Goal: Task Accomplishment & Management: Manage account settings

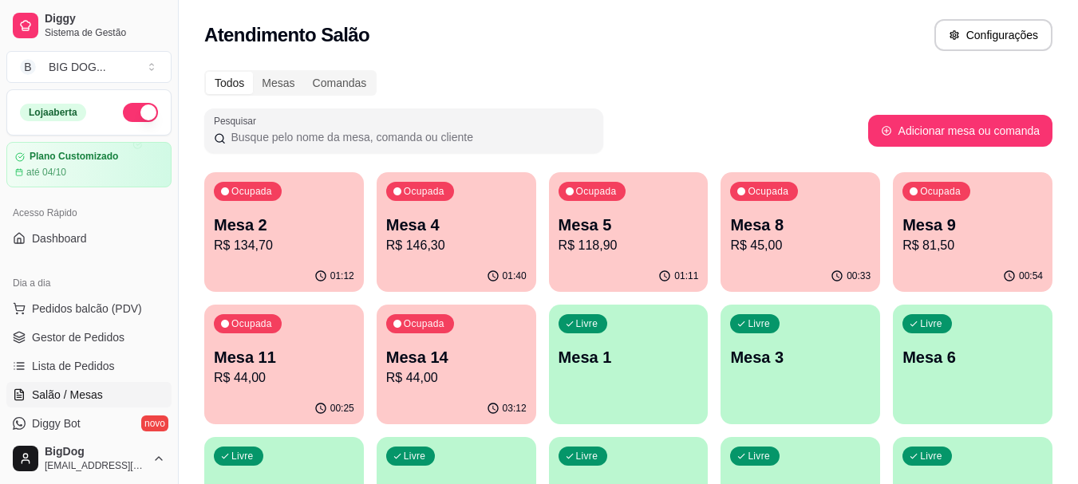
click at [448, 225] on p "Mesa 4" at bounding box center [456, 225] width 140 height 22
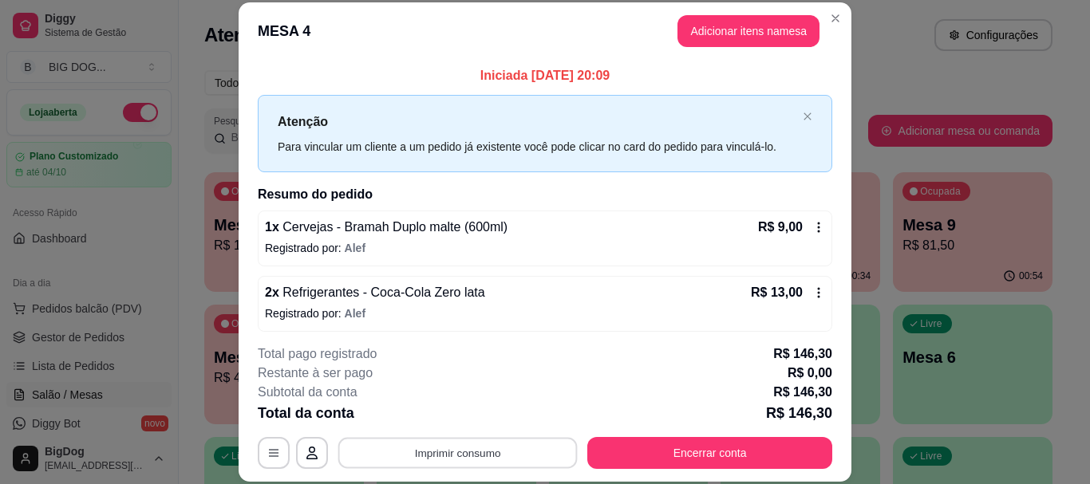
click at [474, 457] on button "Imprimir consumo" at bounding box center [457, 453] width 239 height 31
click at [474, 418] on button "IMPRESSORA" at bounding box center [457, 416] width 112 height 25
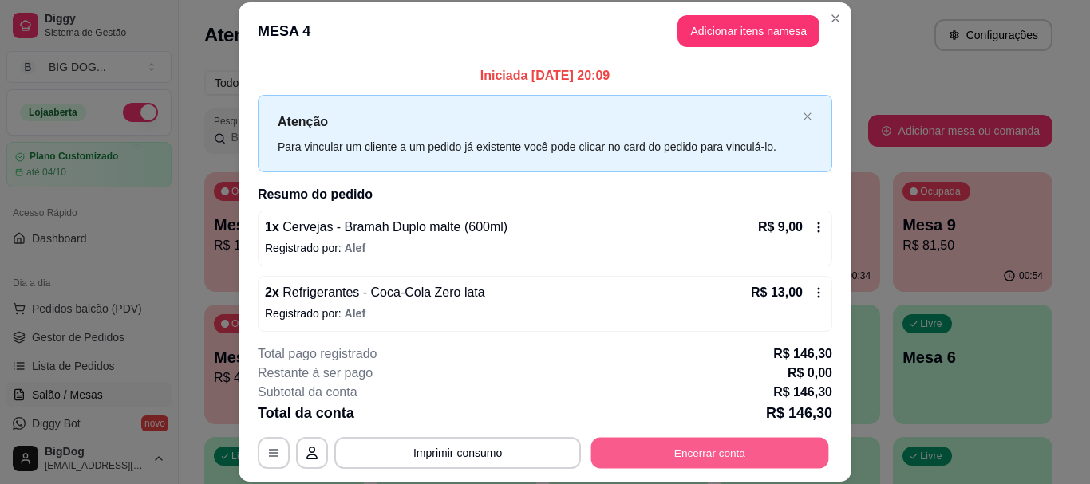
click at [666, 461] on button "Encerrar conta" at bounding box center [710, 453] width 238 height 31
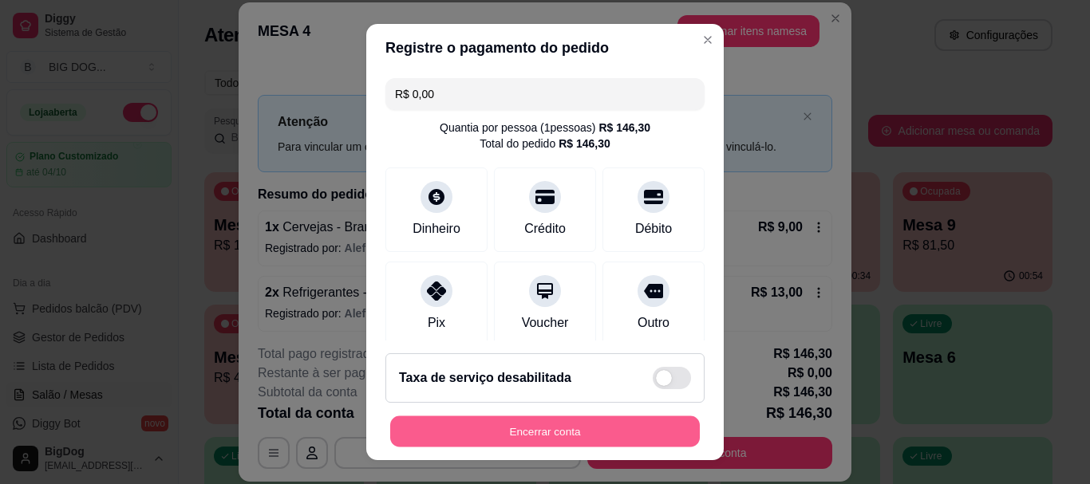
click at [625, 425] on button "Encerrar conta" at bounding box center [545, 431] width 310 height 31
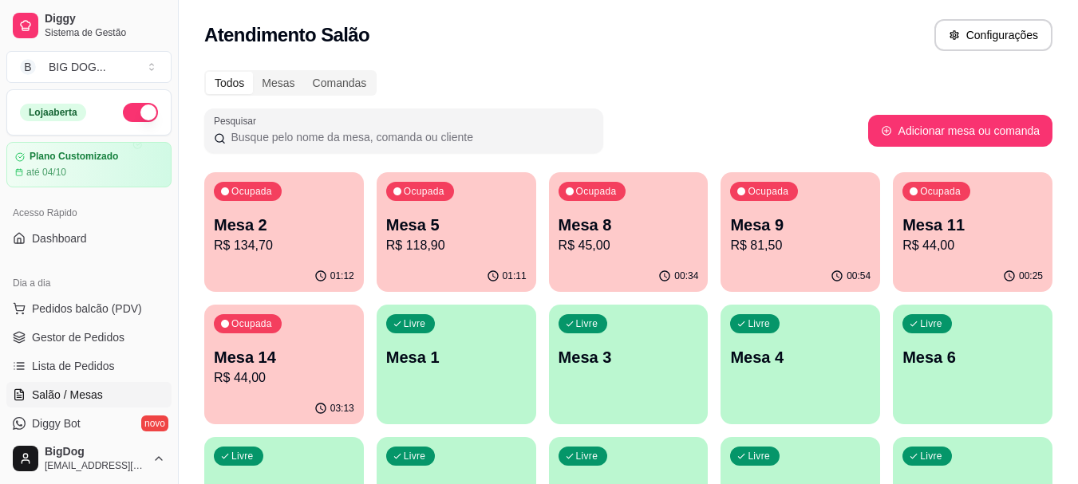
click at [790, 213] on div "Ocupada Mesa 9 R$ 81,50" at bounding box center [801, 216] width 160 height 89
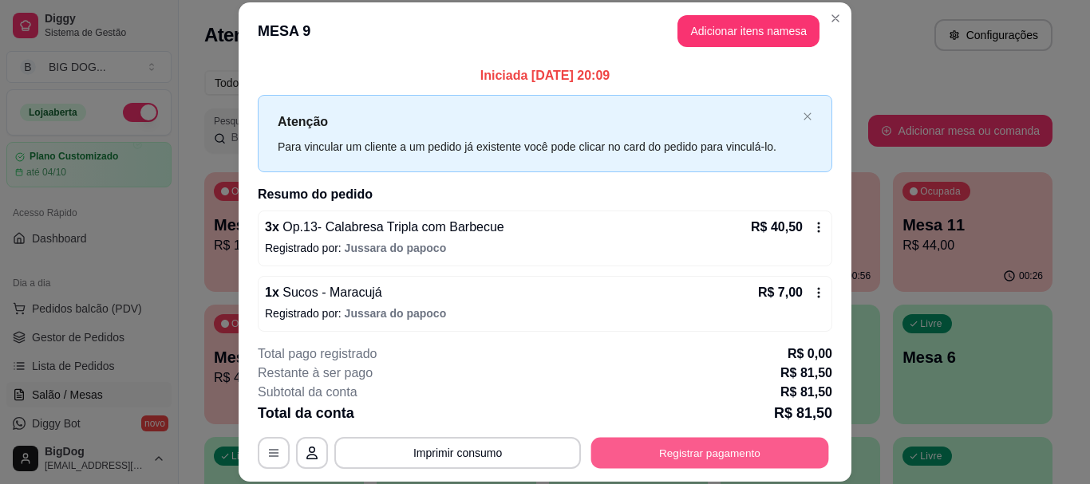
click at [682, 459] on button "Registrar pagamento" at bounding box center [710, 453] width 238 height 31
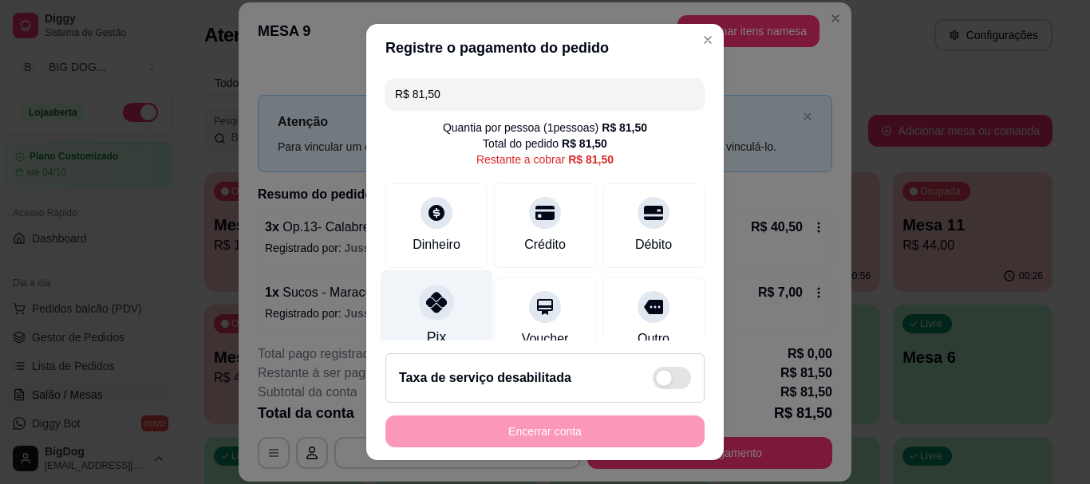
click at [423, 326] on div "Pix" at bounding box center [437, 317] width 113 height 93
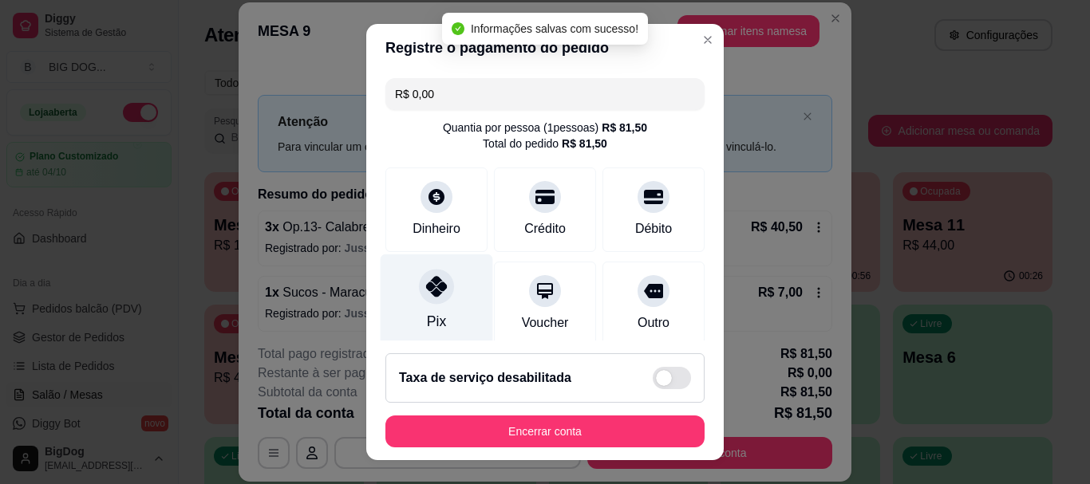
type input "R$ 0,00"
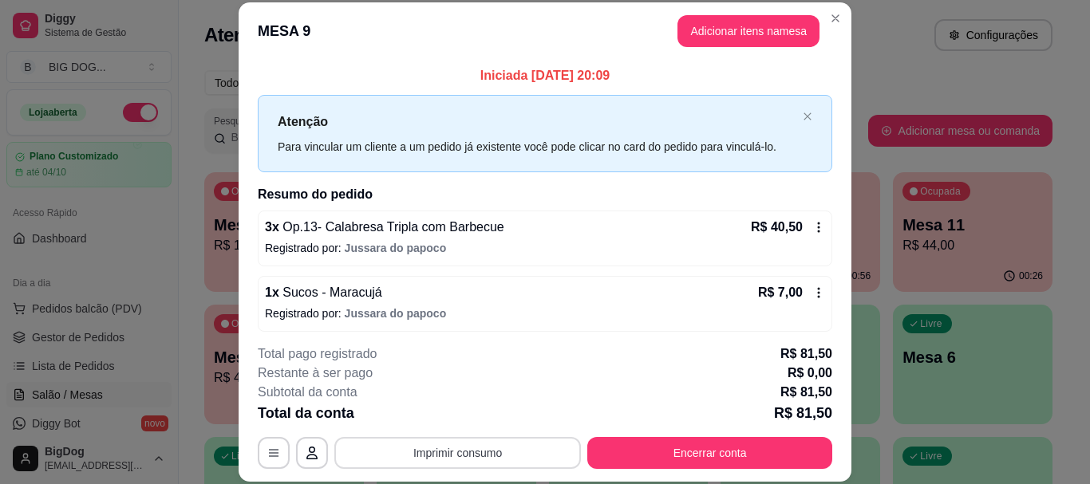
click at [487, 457] on button "Imprimir consumo" at bounding box center [457, 453] width 247 height 32
click at [466, 421] on button "IMPRESSORA" at bounding box center [457, 417] width 116 height 26
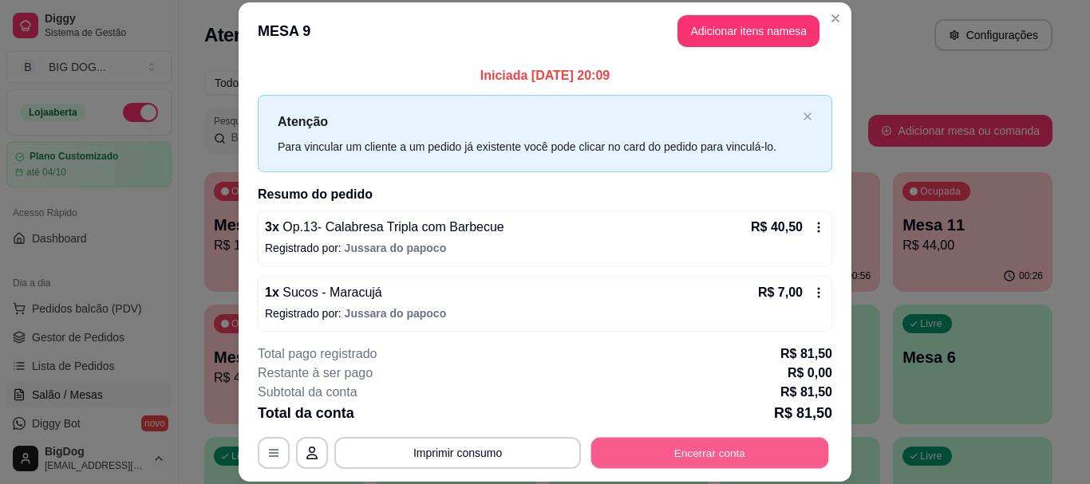
click at [640, 453] on button "Encerrar conta" at bounding box center [710, 453] width 238 height 31
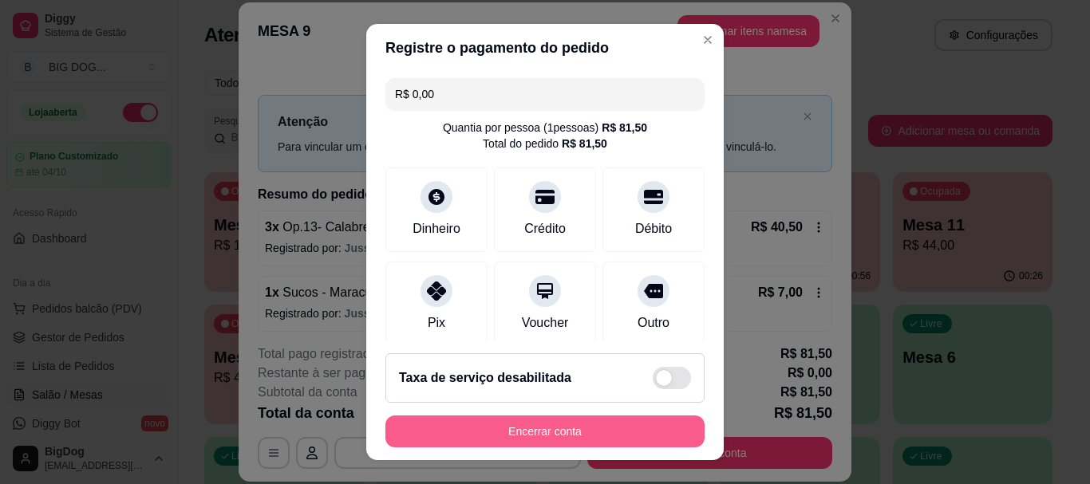
click at [610, 425] on button "Encerrar conta" at bounding box center [545, 432] width 319 height 32
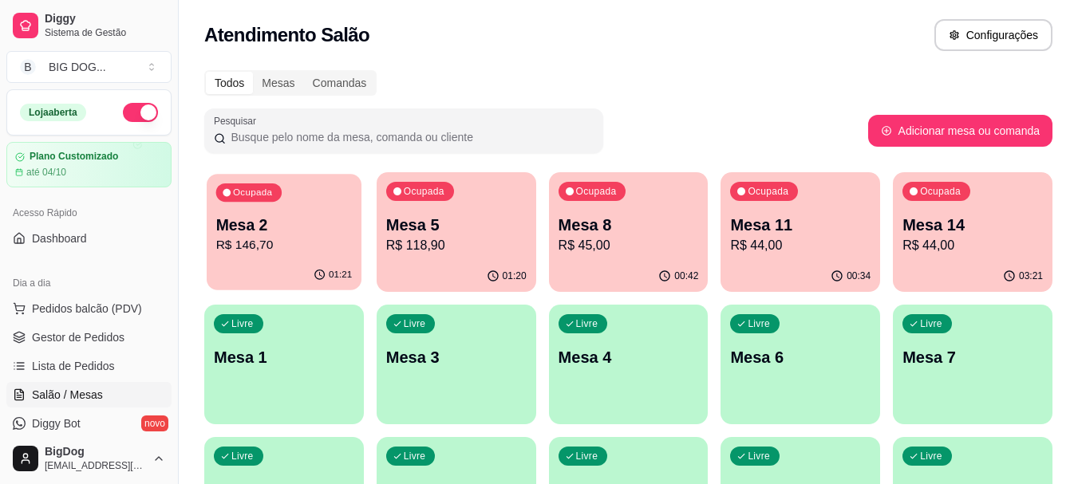
click at [319, 245] on p "R$ 146,70" at bounding box center [284, 245] width 136 height 18
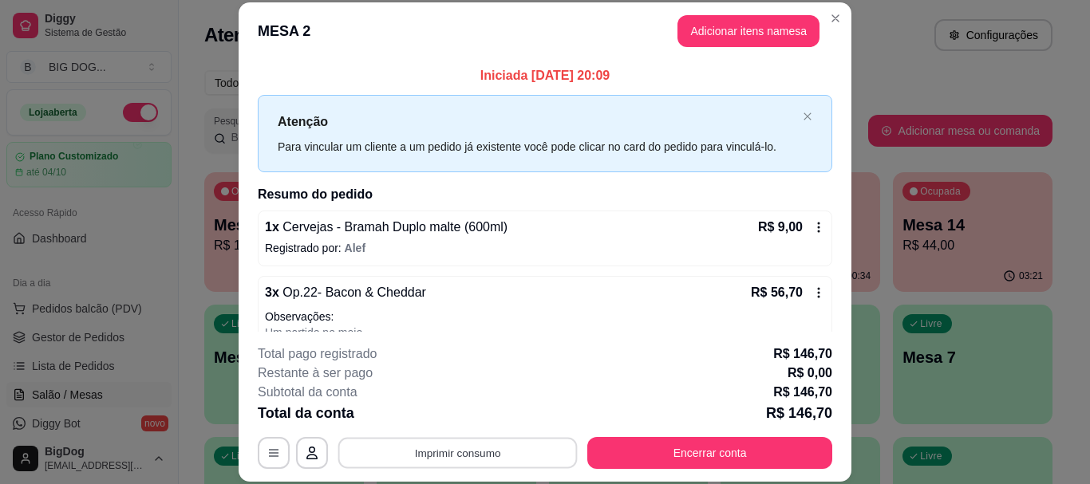
click at [487, 455] on button "Imprimir consumo" at bounding box center [457, 453] width 239 height 31
click at [463, 424] on button "IMPRESSORA" at bounding box center [457, 416] width 112 height 25
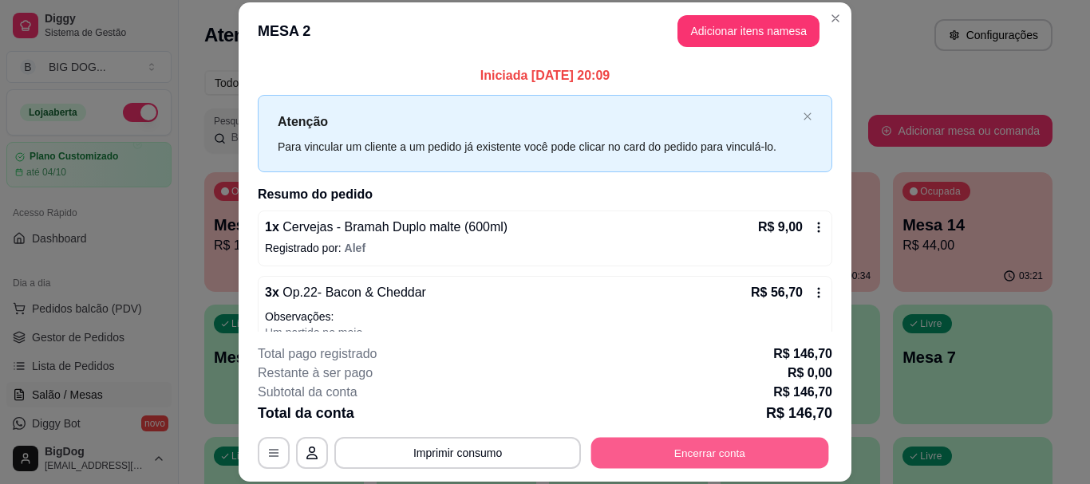
click at [690, 445] on button "Encerrar conta" at bounding box center [710, 453] width 238 height 31
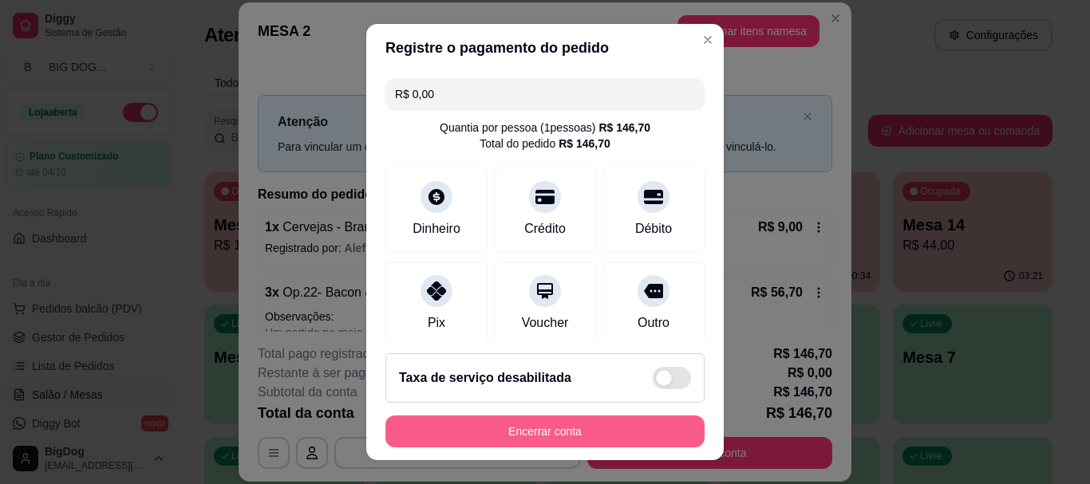
click at [624, 427] on button "Encerrar conta" at bounding box center [545, 432] width 319 height 32
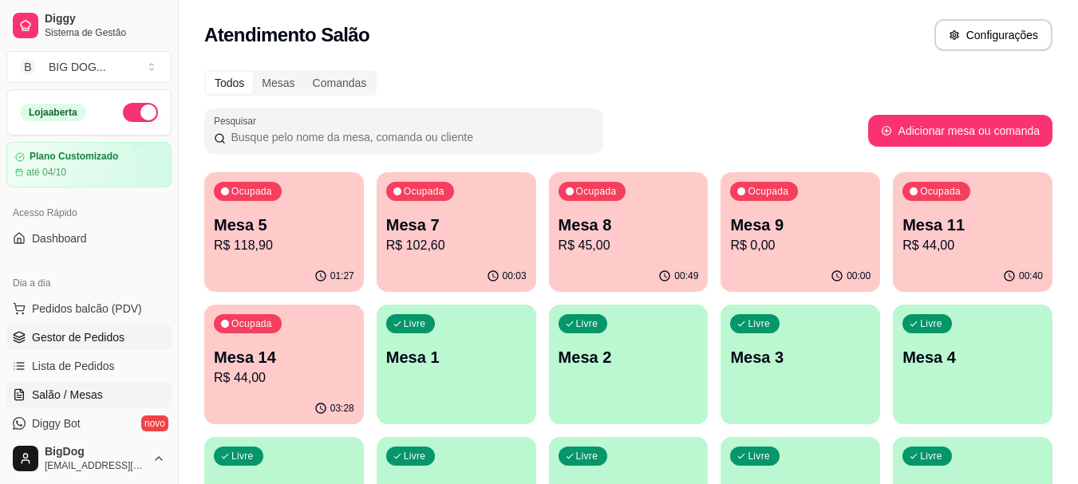
click at [81, 339] on span "Gestor de Pedidos" at bounding box center [78, 338] width 93 height 16
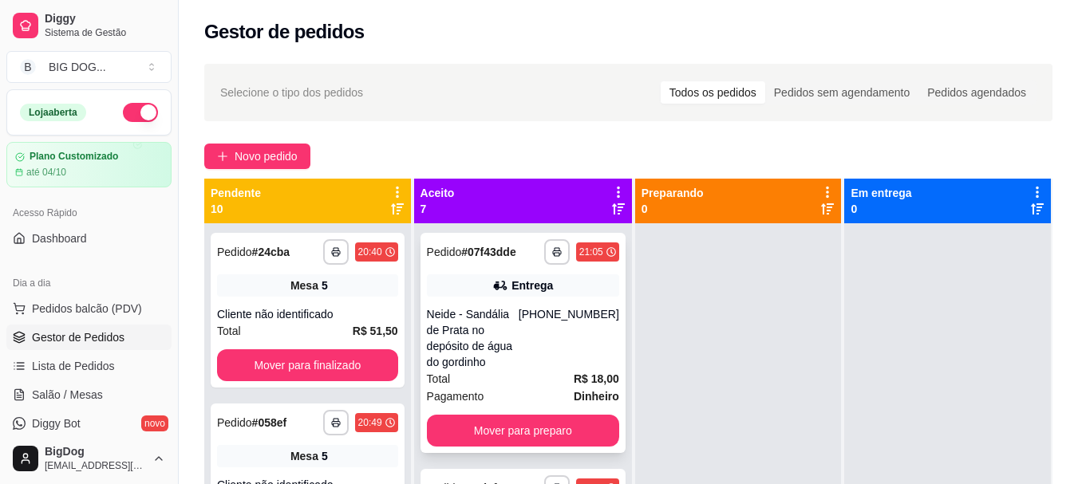
click at [532, 384] on div "Total R$ 18,00" at bounding box center [523, 379] width 192 height 18
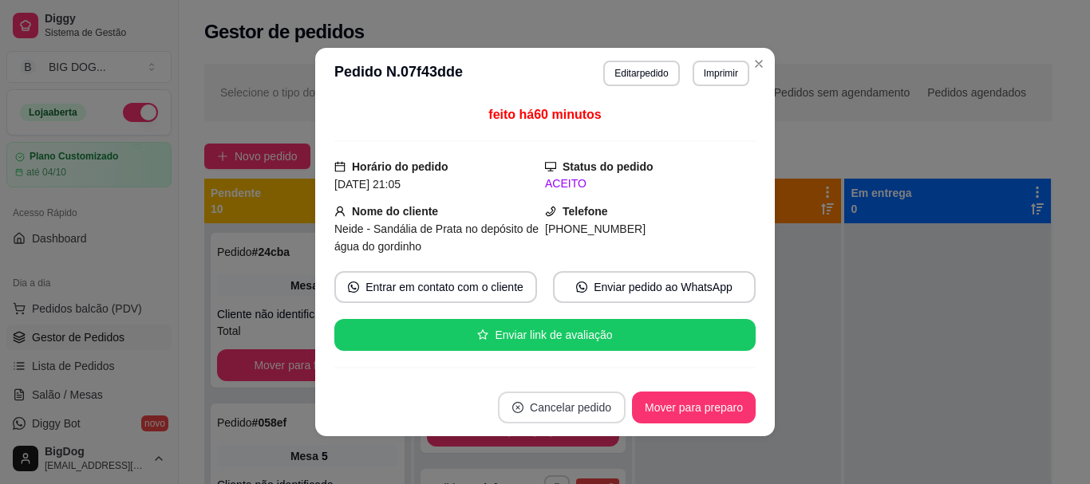
click at [573, 413] on button "Cancelar pedido" at bounding box center [562, 408] width 128 height 32
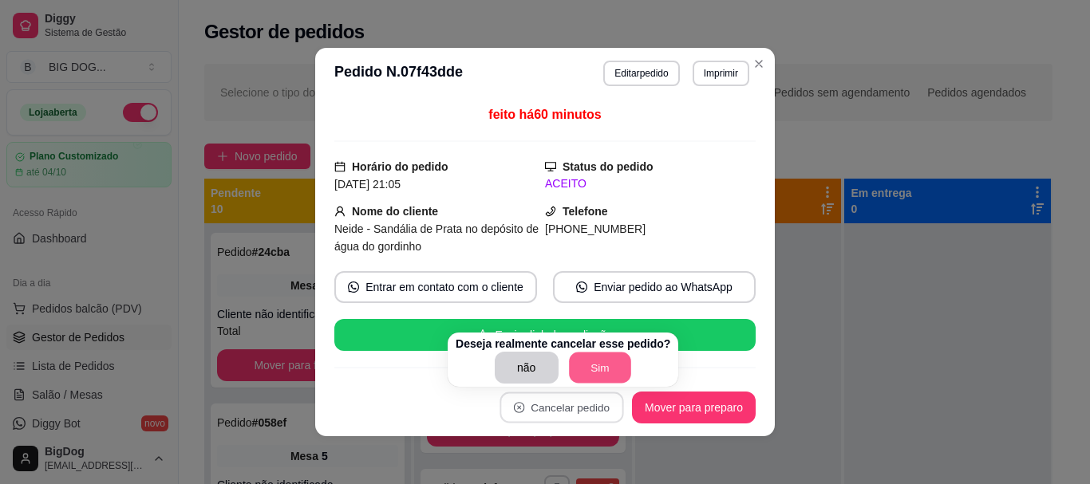
click at [595, 378] on button "Sim" at bounding box center [600, 368] width 62 height 31
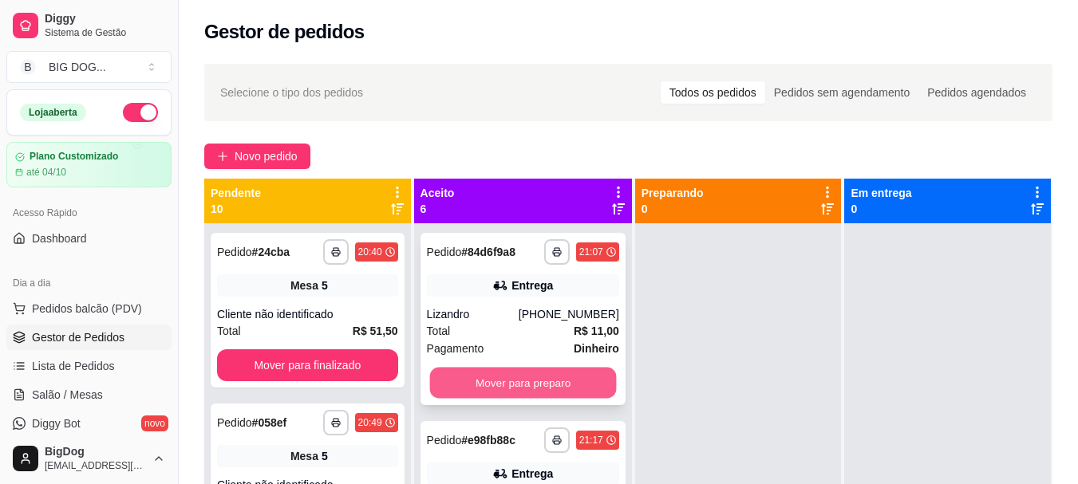
click at [529, 392] on button "Mover para preparo" at bounding box center [522, 383] width 187 height 31
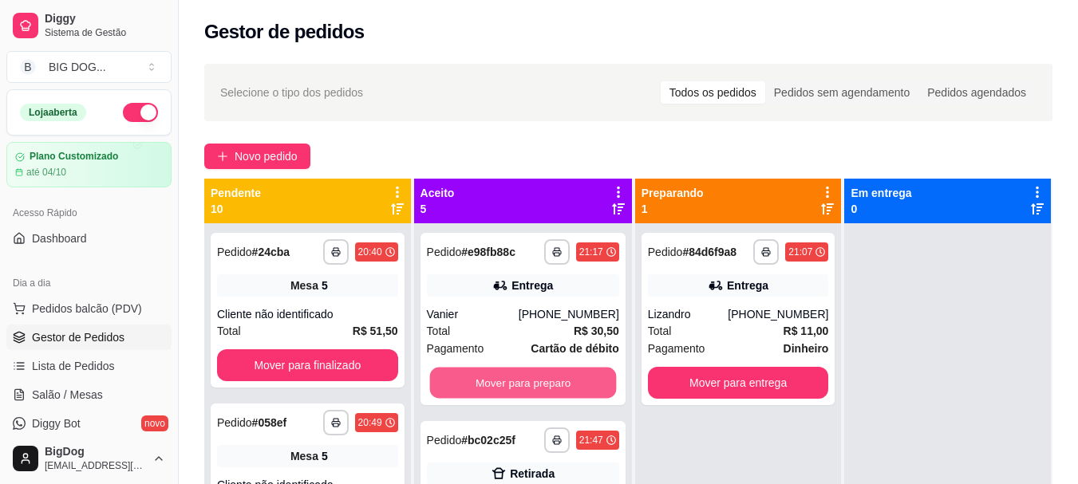
click at [529, 392] on button "Mover para preparo" at bounding box center [522, 383] width 187 height 31
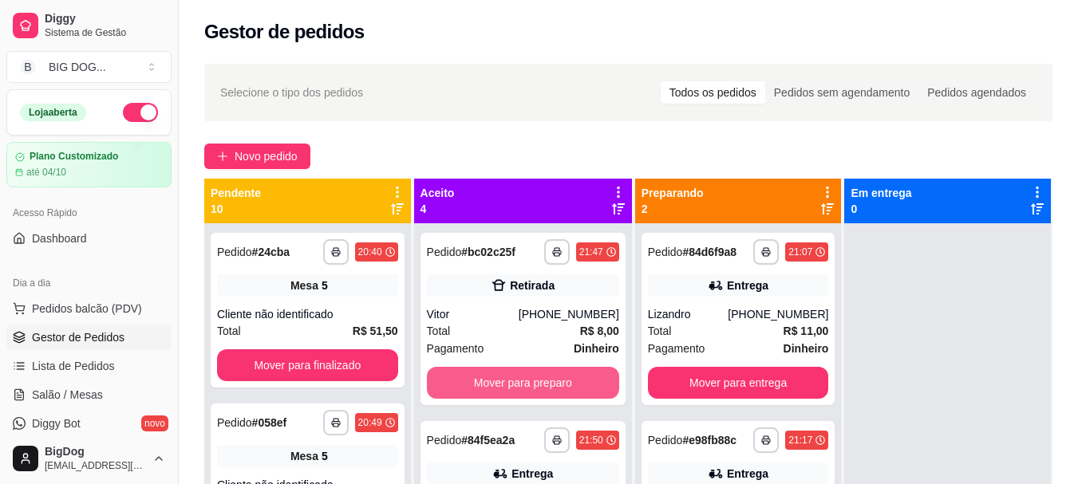
click at [529, 392] on button "Mover para preparo" at bounding box center [523, 383] width 192 height 32
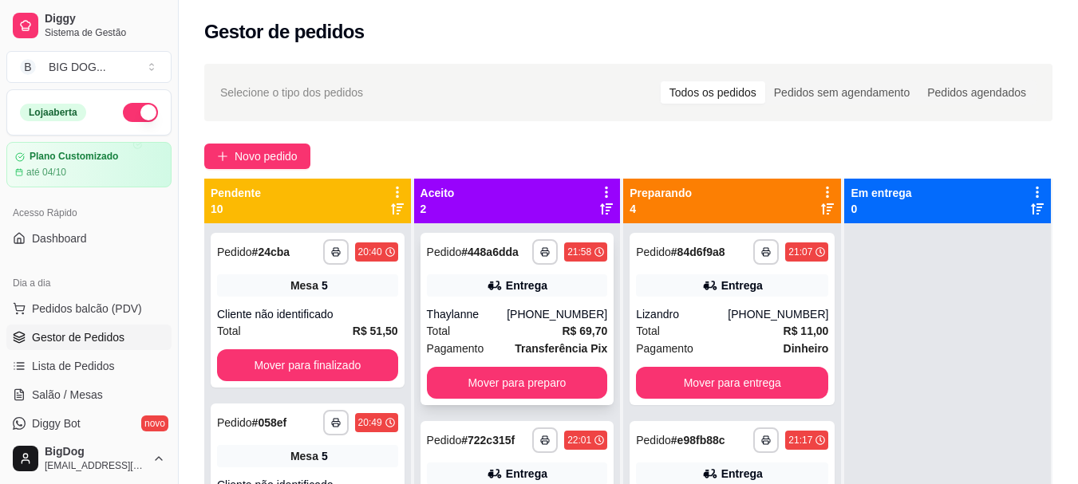
click at [562, 337] on strong "R$ 69,70" at bounding box center [584, 331] width 45 height 13
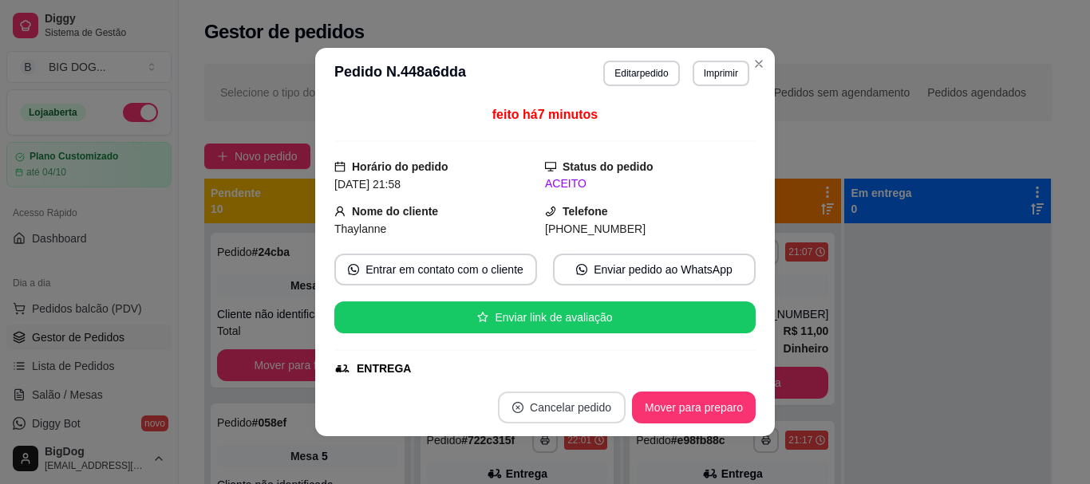
click at [580, 414] on button "Cancelar pedido" at bounding box center [562, 408] width 128 height 32
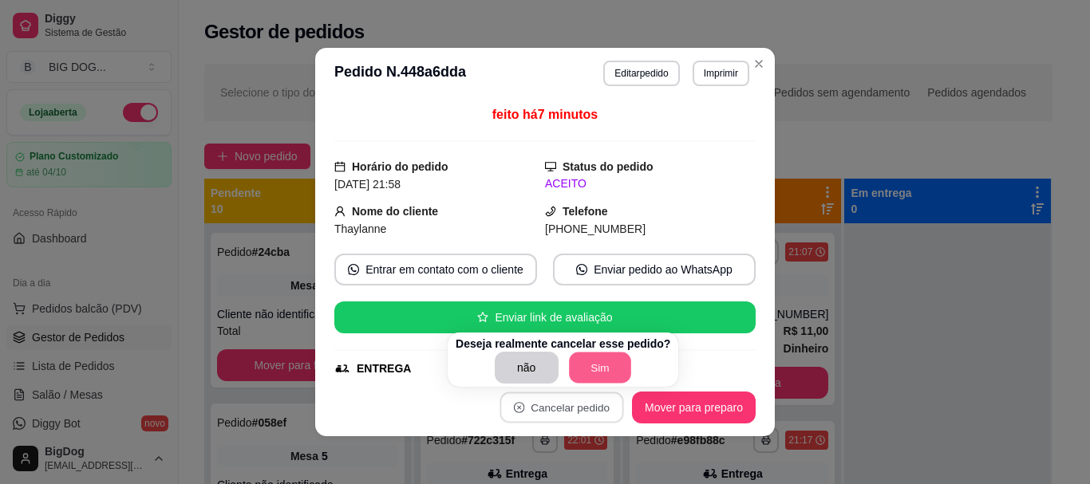
click at [599, 365] on button "Sim" at bounding box center [600, 368] width 62 height 31
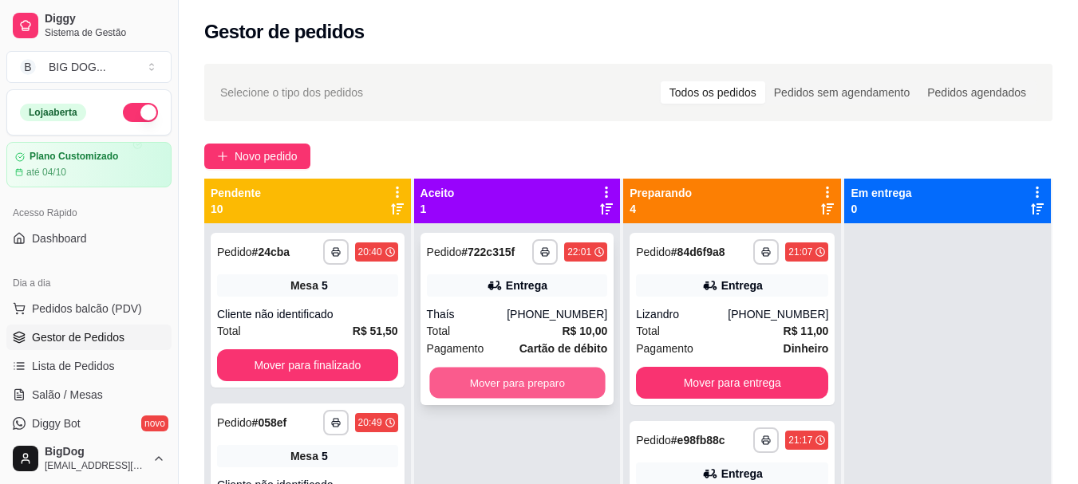
click at [546, 382] on button "Mover para preparo" at bounding box center [517, 383] width 176 height 31
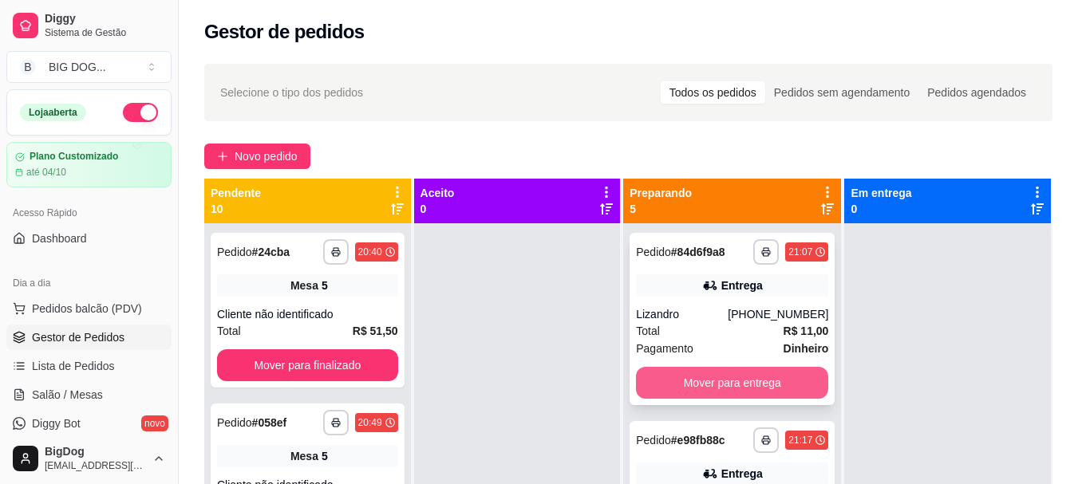
click at [711, 383] on button "Mover para entrega" at bounding box center [732, 383] width 192 height 32
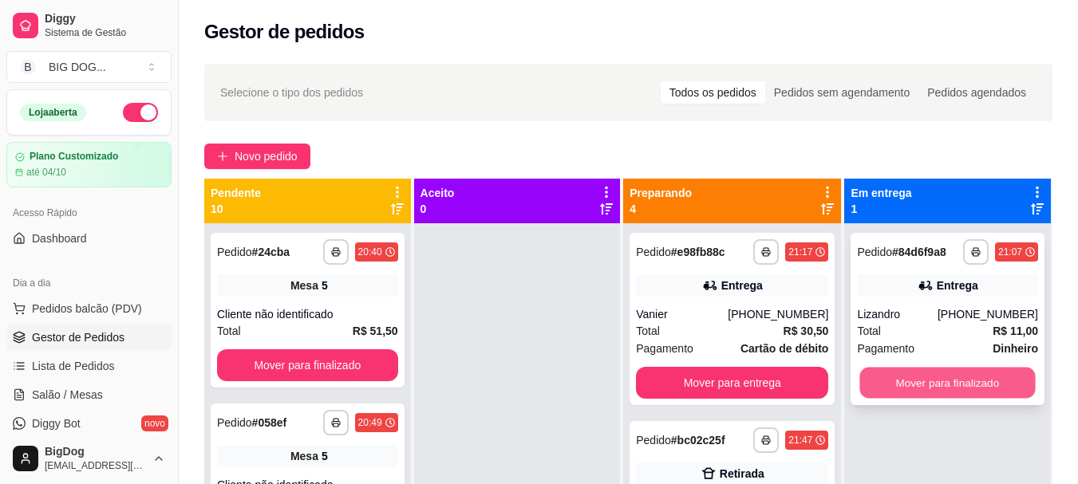
click at [886, 372] on button "Mover para finalizado" at bounding box center [948, 383] width 176 height 31
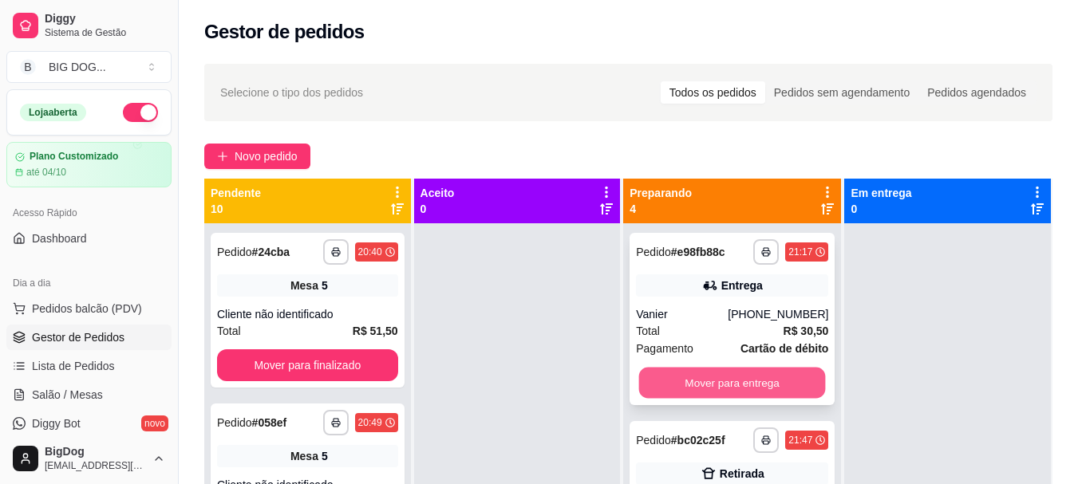
click at [742, 396] on button "Mover para entrega" at bounding box center [732, 383] width 187 height 31
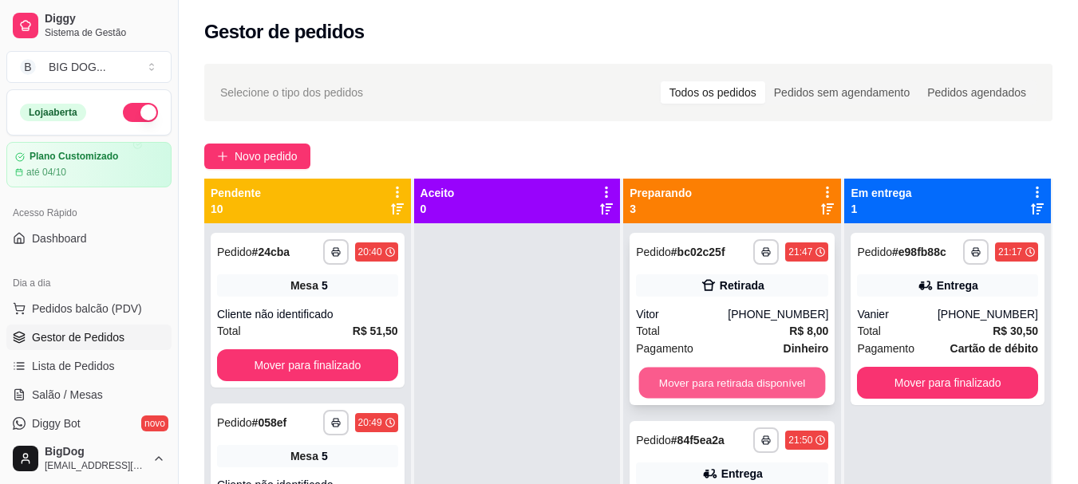
click at [764, 374] on button "Mover para retirada disponível" at bounding box center [732, 383] width 187 height 31
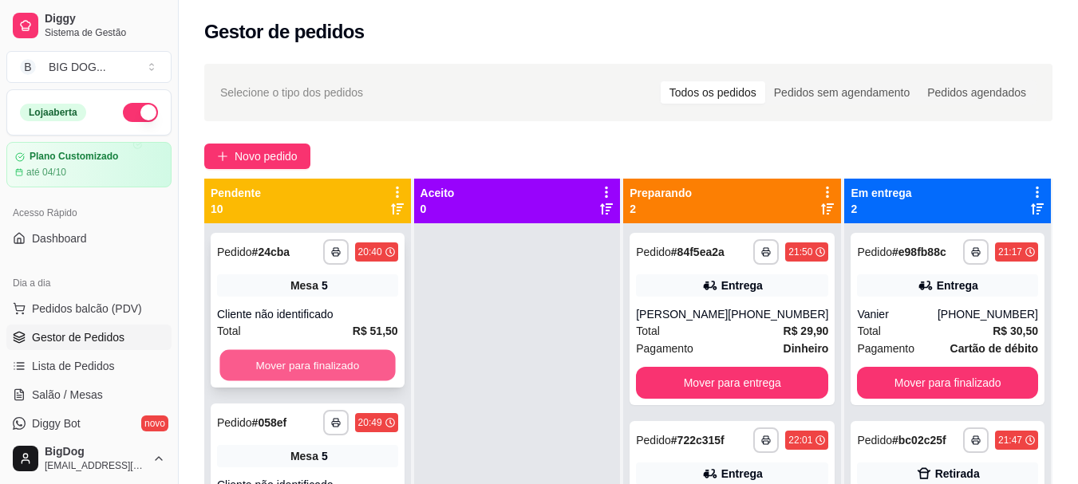
click at [364, 362] on button "Mover para finalizado" at bounding box center [307, 365] width 176 height 31
click at [364, 362] on button "Mover para finalizado" at bounding box center [307, 366] width 181 height 32
click at [364, 362] on button "Mover para finalizado" at bounding box center [307, 365] width 176 height 31
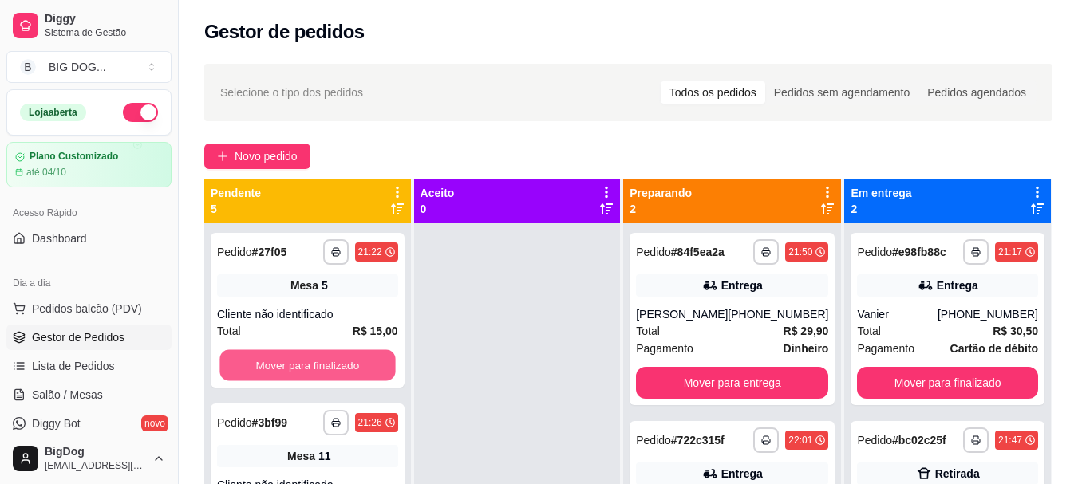
click at [364, 362] on button "Mover para finalizado" at bounding box center [307, 365] width 176 height 31
click at [364, 362] on button "Mover para finalizado" at bounding box center [307, 366] width 181 height 32
click at [364, 362] on button "Mover para finalizado" at bounding box center [307, 365] width 176 height 31
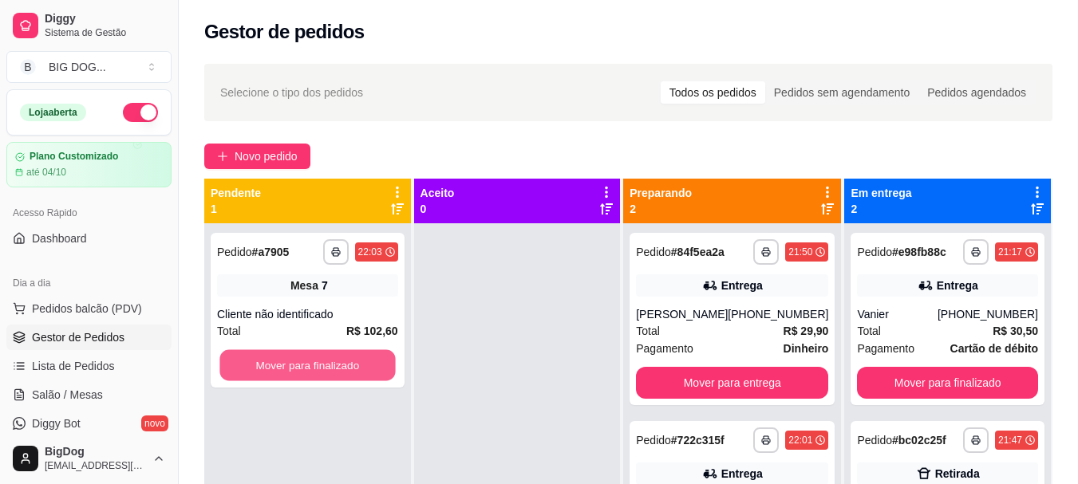
click at [364, 362] on button "Mover para finalizado" at bounding box center [307, 365] width 176 height 31
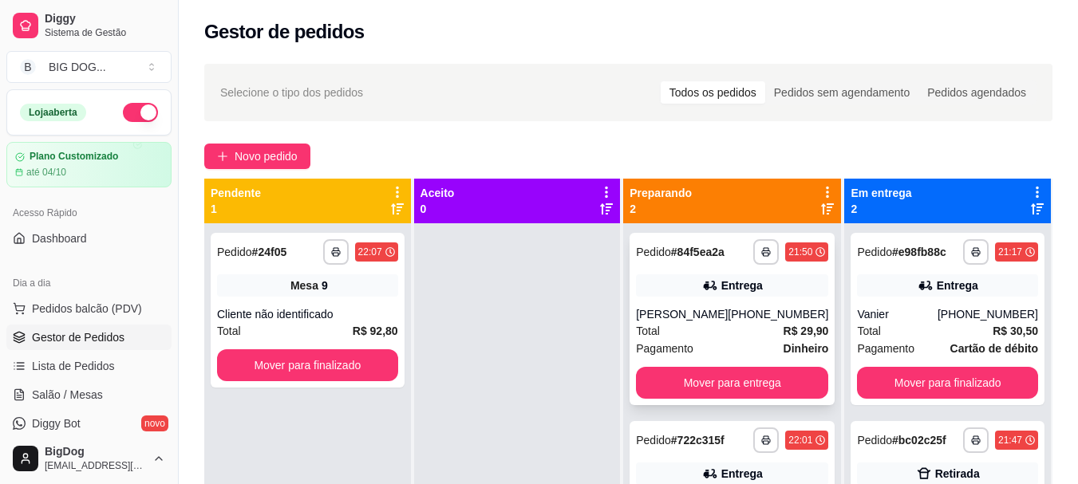
click at [754, 305] on div "**********" at bounding box center [732, 319] width 205 height 172
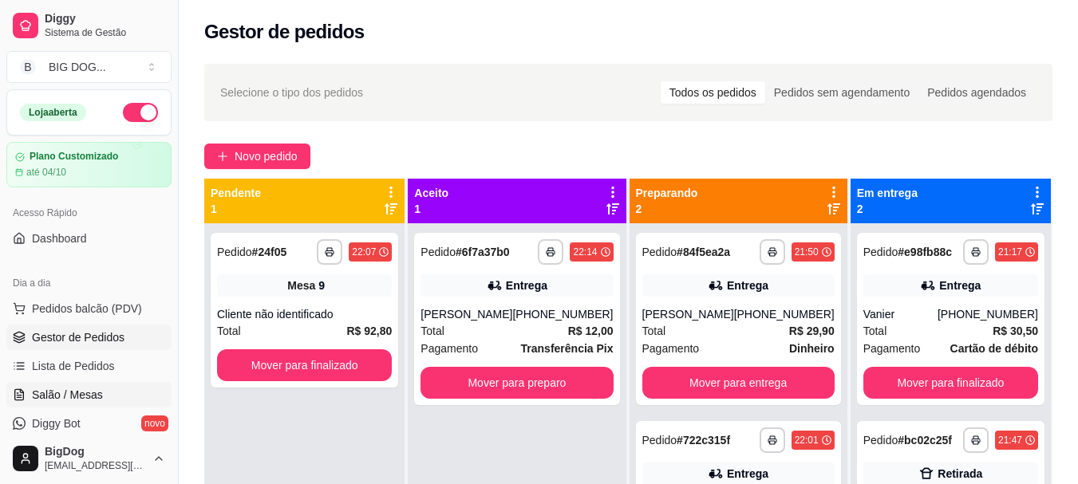
click at [61, 389] on span "Salão / Mesas" at bounding box center [67, 395] width 71 height 16
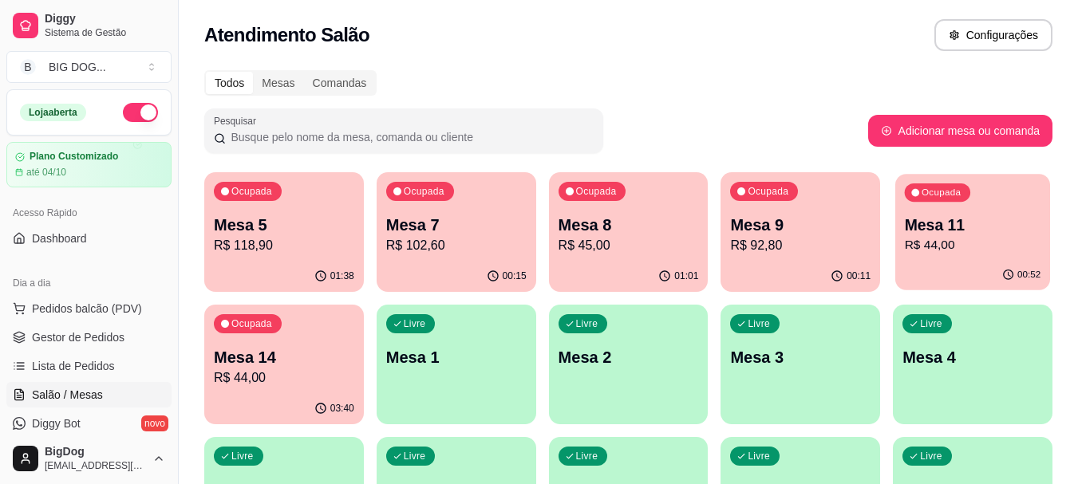
click at [980, 210] on div "Ocupada Mesa 11 R$ 44,00" at bounding box center [973, 217] width 155 height 86
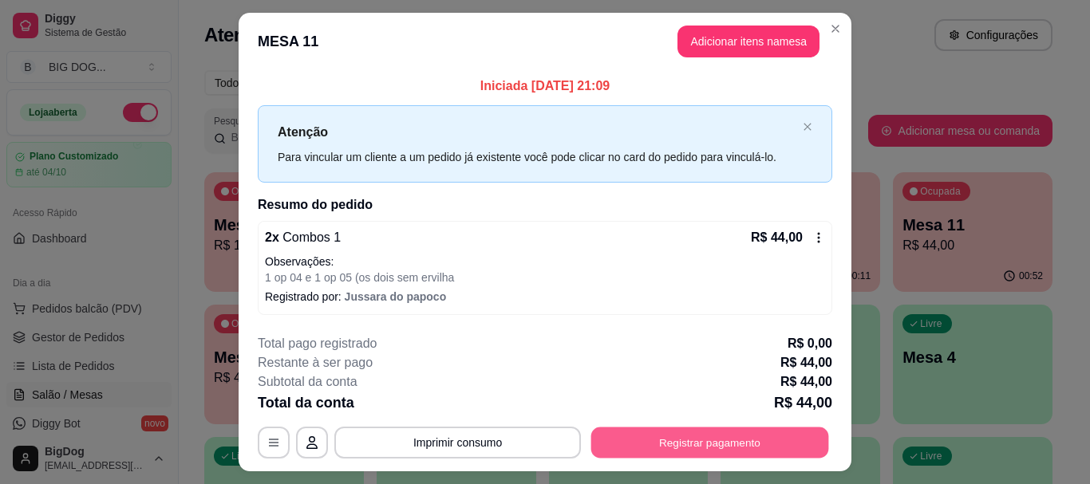
click at [691, 439] on button "Registrar pagamento" at bounding box center [710, 443] width 238 height 31
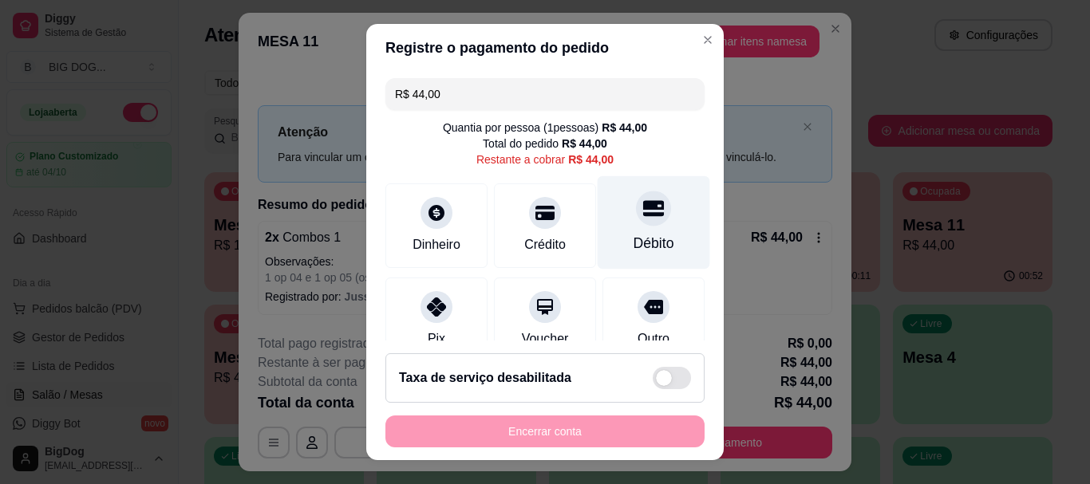
click at [635, 237] on div "Débito" at bounding box center [654, 244] width 41 height 21
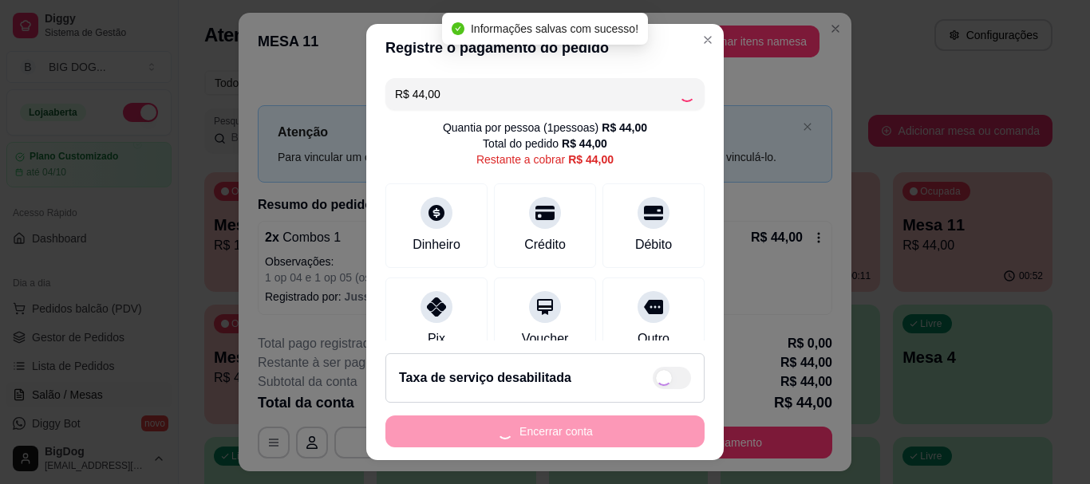
type input "R$ 0,00"
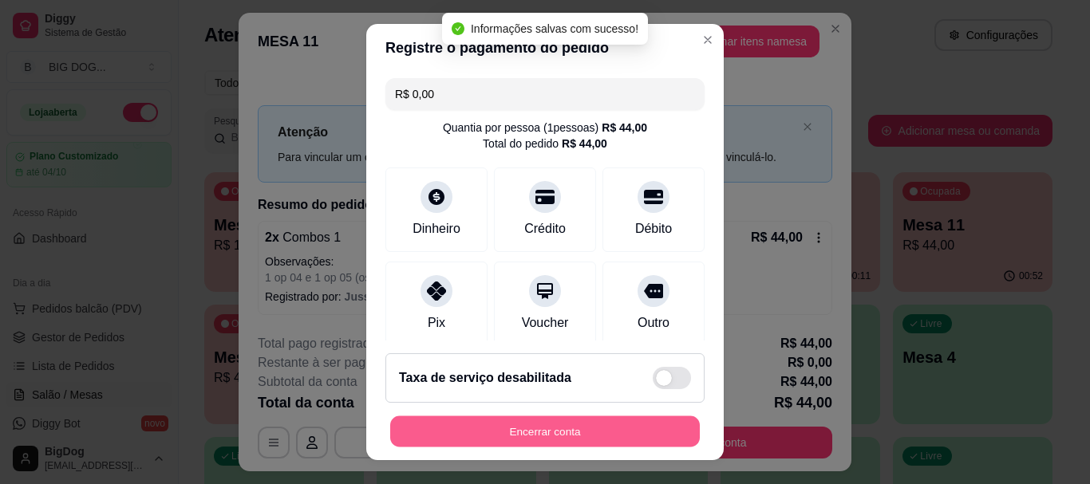
click at [603, 430] on button "Encerrar conta" at bounding box center [545, 431] width 310 height 31
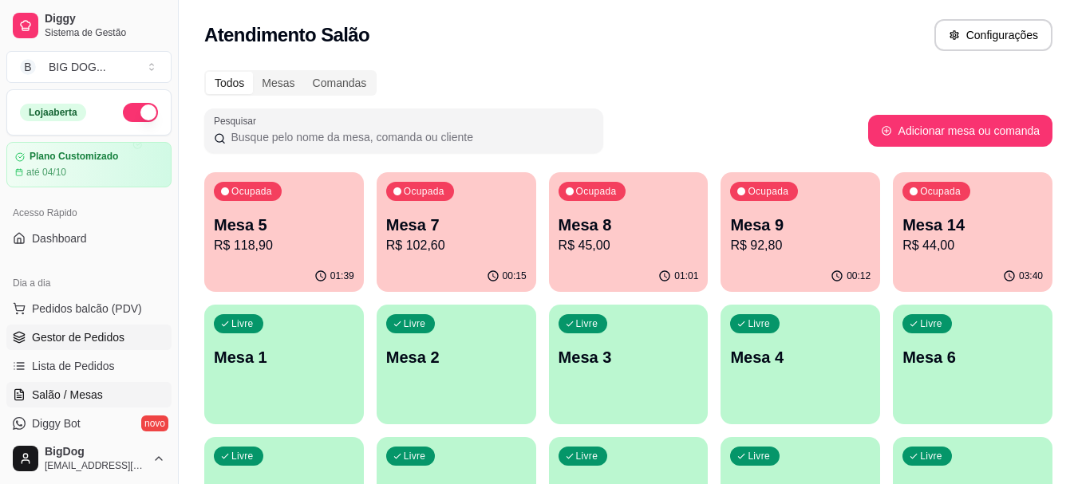
click at [117, 341] on span "Gestor de Pedidos" at bounding box center [78, 338] width 93 height 16
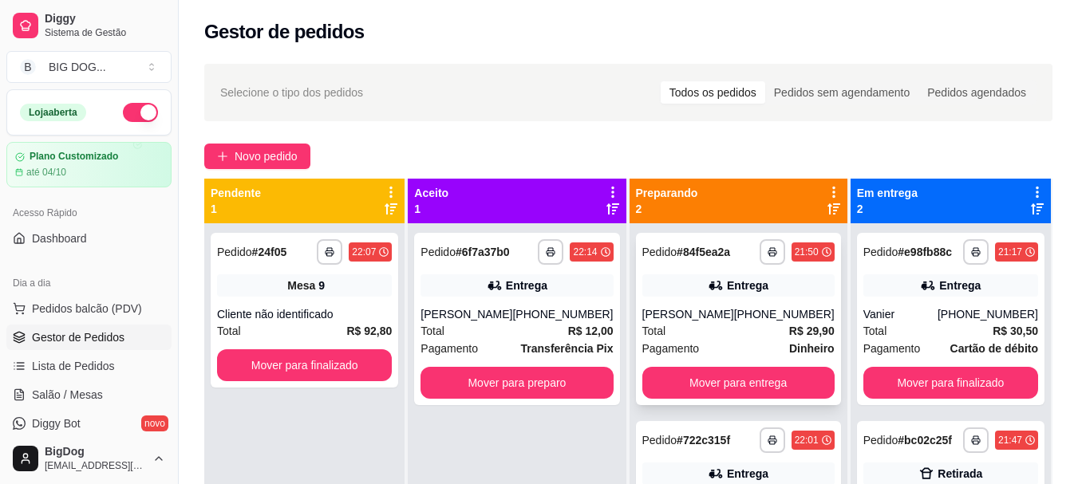
click at [749, 324] on div "Total R$ 29,90" at bounding box center [739, 331] width 192 height 18
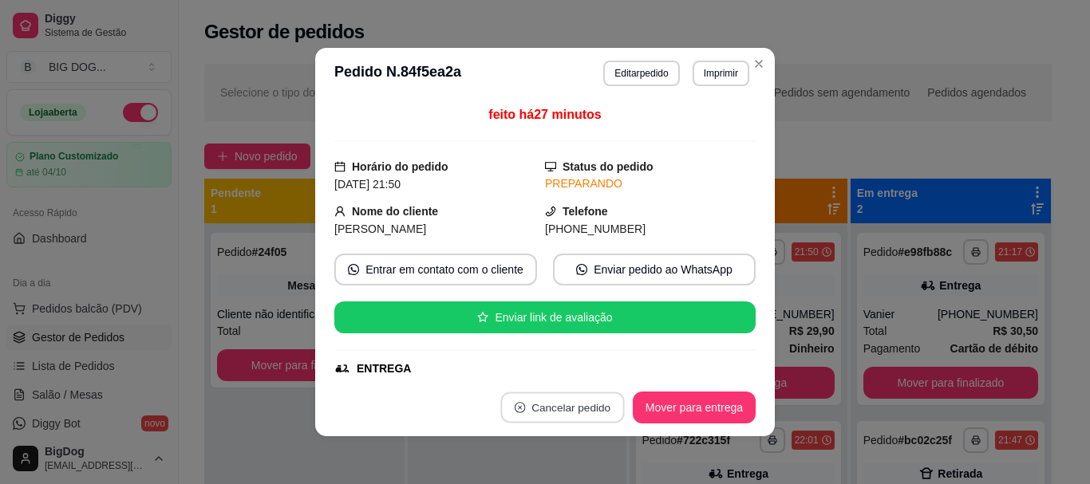
click at [555, 416] on button "Cancelar pedido" at bounding box center [562, 408] width 124 height 31
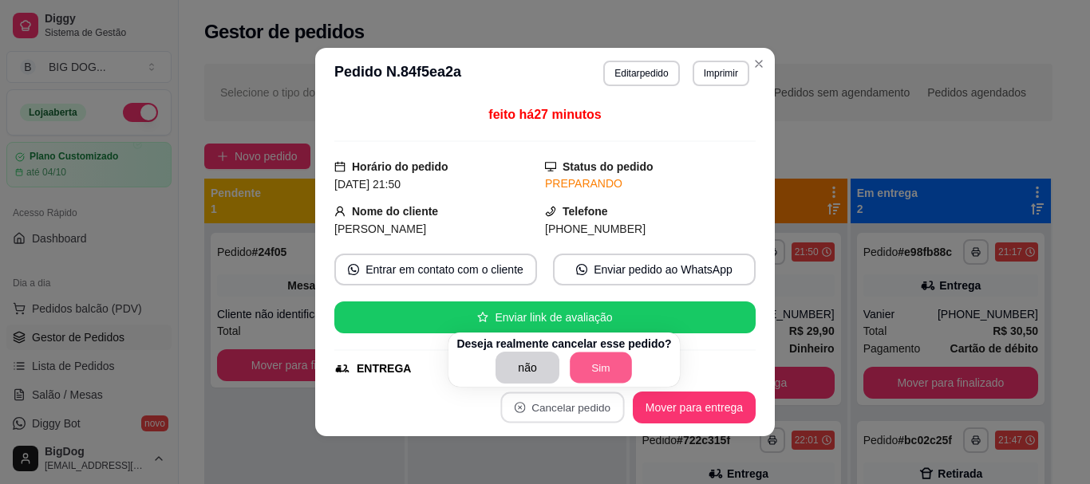
click at [590, 376] on button "Sim" at bounding box center [601, 368] width 62 height 31
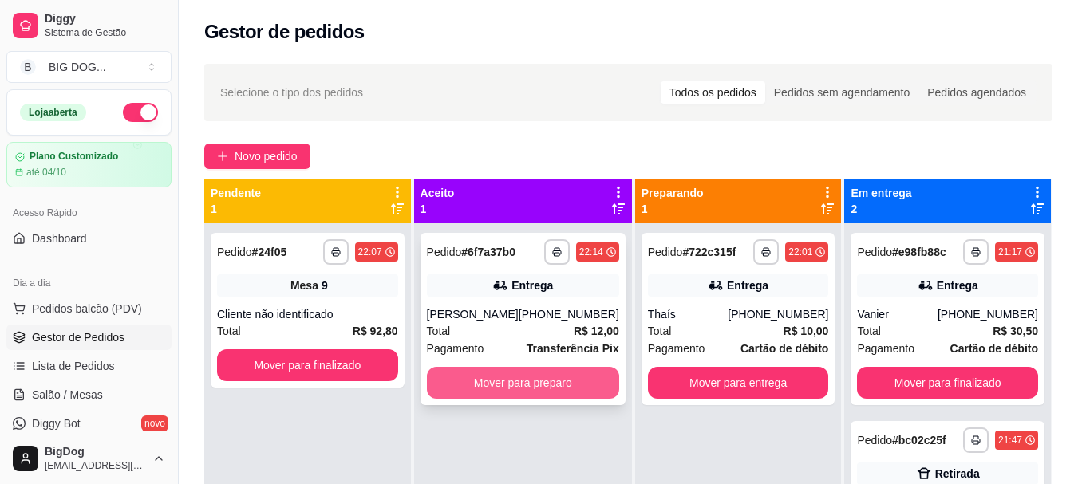
click at [558, 367] on button "Mover para preparo" at bounding box center [523, 383] width 192 height 32
click at [495, 385] on button "Mover para preparo" at bounding box center [522, 383] width 187 height 31
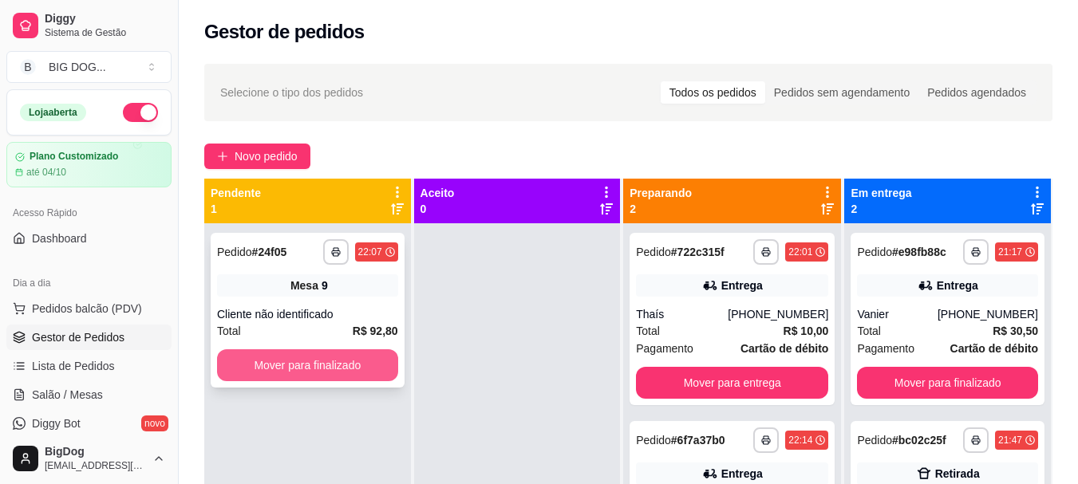
click at [306, 373] on button "Mover para finalizado" at bounding box center [307, 366] width 181 height 32
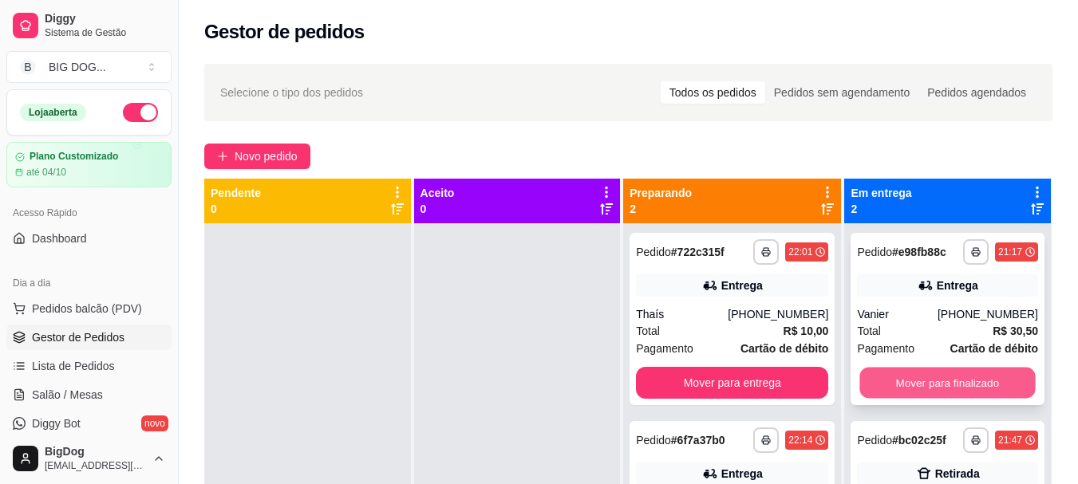
click at [900, 374] on button "Mover para finalizado" at bounding box center [948, 383] width 176 height 31
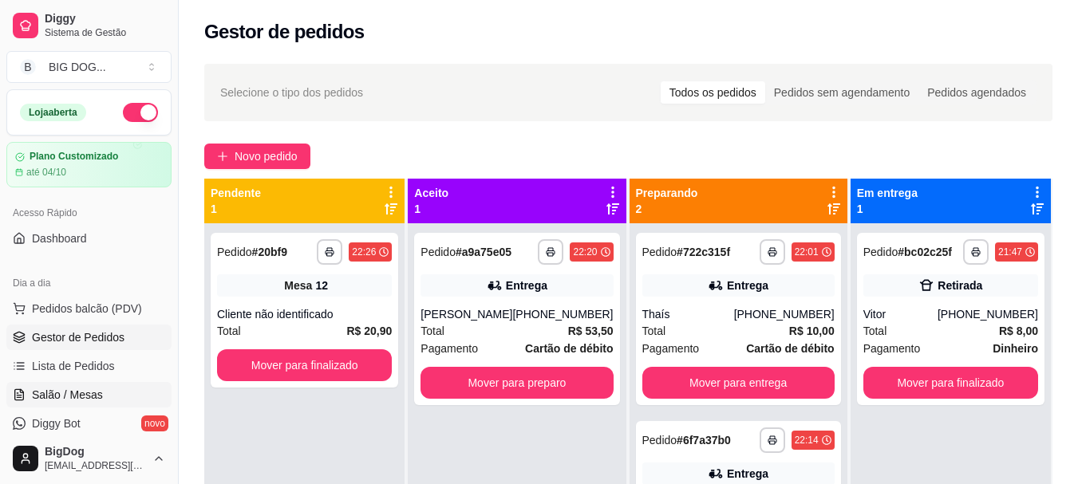
click at [85, 395] on span "Salão / Mesas" at bounding box center [67, 395] width 71 height 16
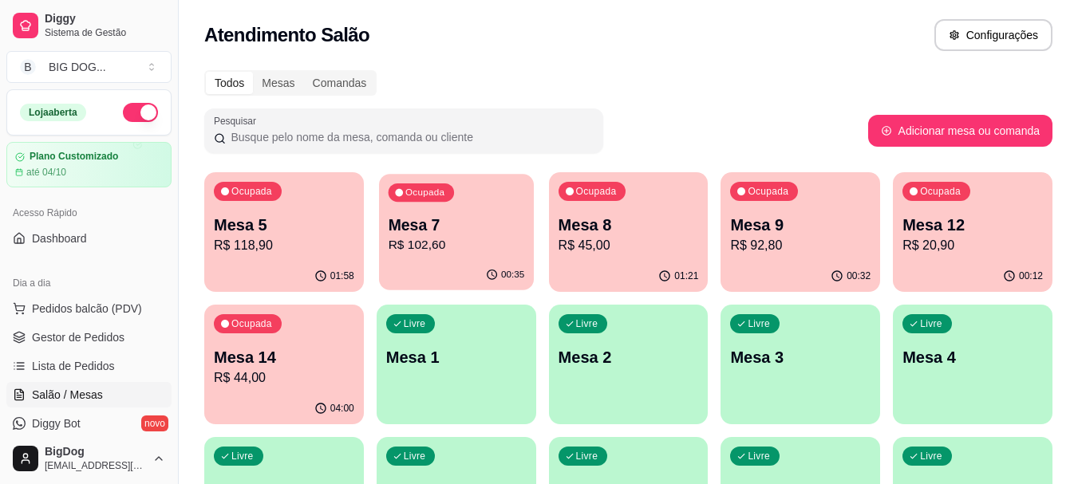
click at [469, 246] on p "R$ 102,60" at bounding box center [456, 245] width 136 height 18
click at [639, 208] on div "Ocupada Mesa 8 R$ 45,00" at bounding box center [629, 217] width 155 height 86
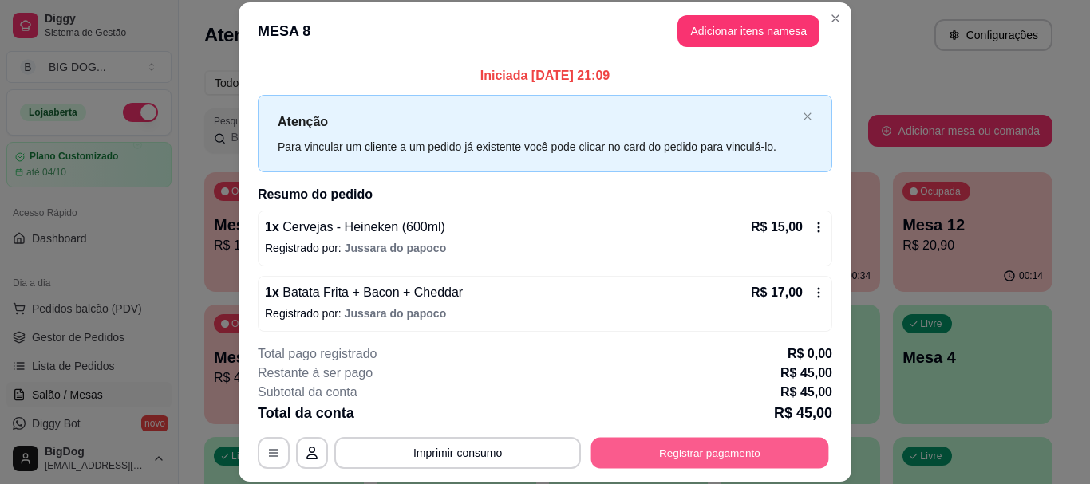
click at [663, 442] on button "Registrar pagamento" at bounding box center [710, 453] width 238 height 31
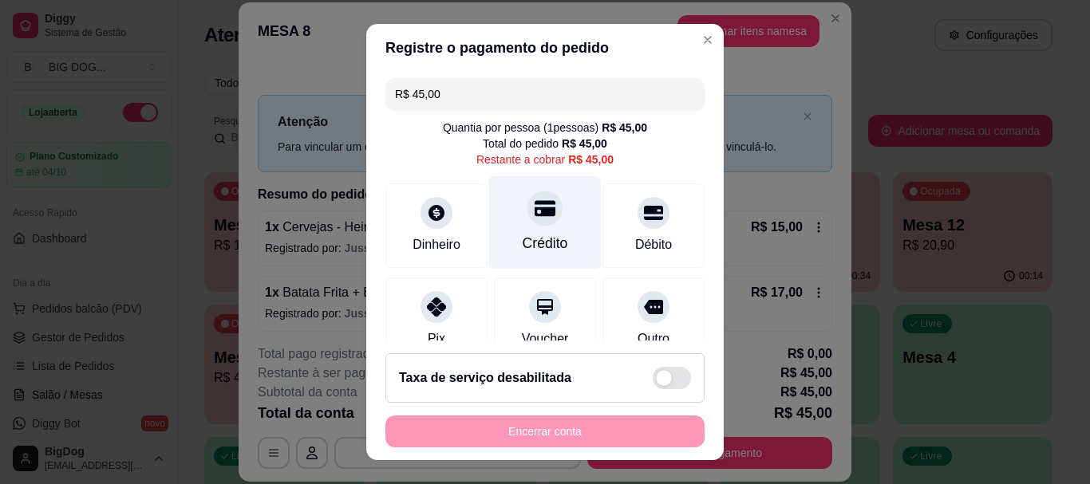
click at [544, 247] on div "Crédito" at bounding box center [545, 244] width 45 height 21
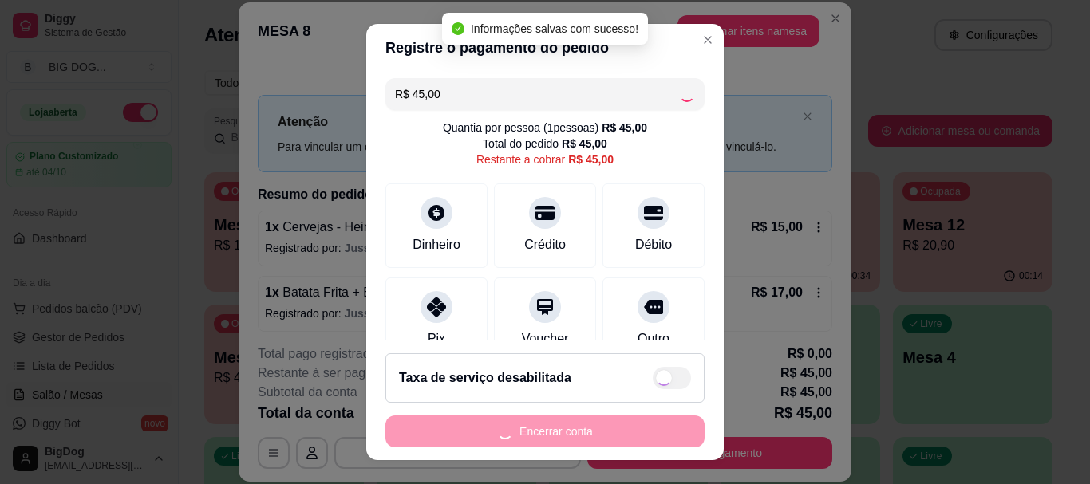
type input "R$ 0,00"
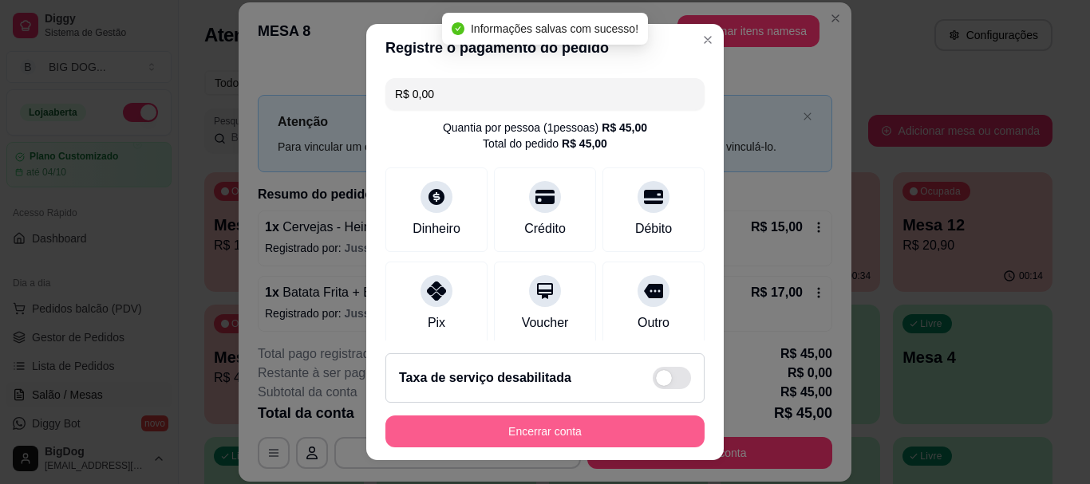
click at [567, 429] on button "Encerrar conta" at bounding box center [545, 432] width 319 height 32
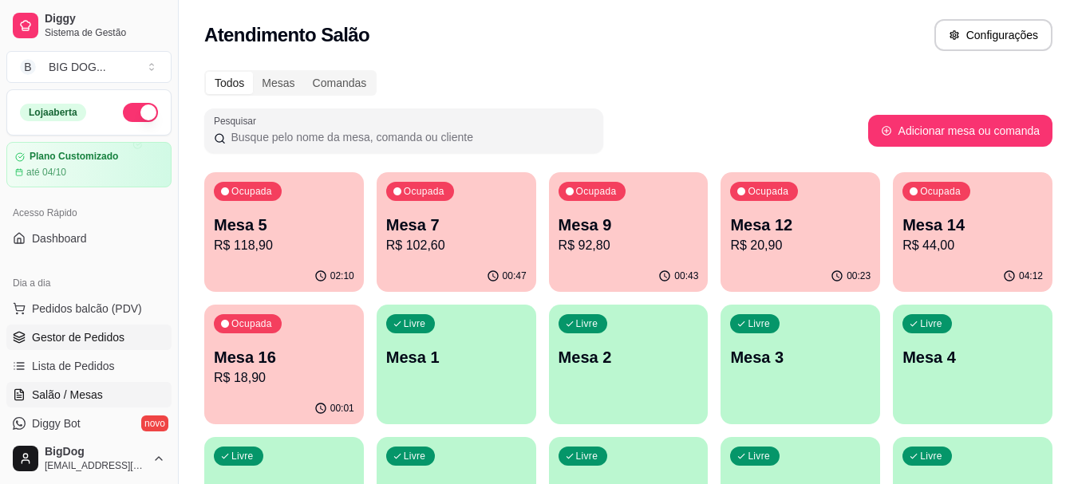
click at [110, 335] on span "Gestor de Pedidos" at bounding box center [78, 338] width 93 height 16
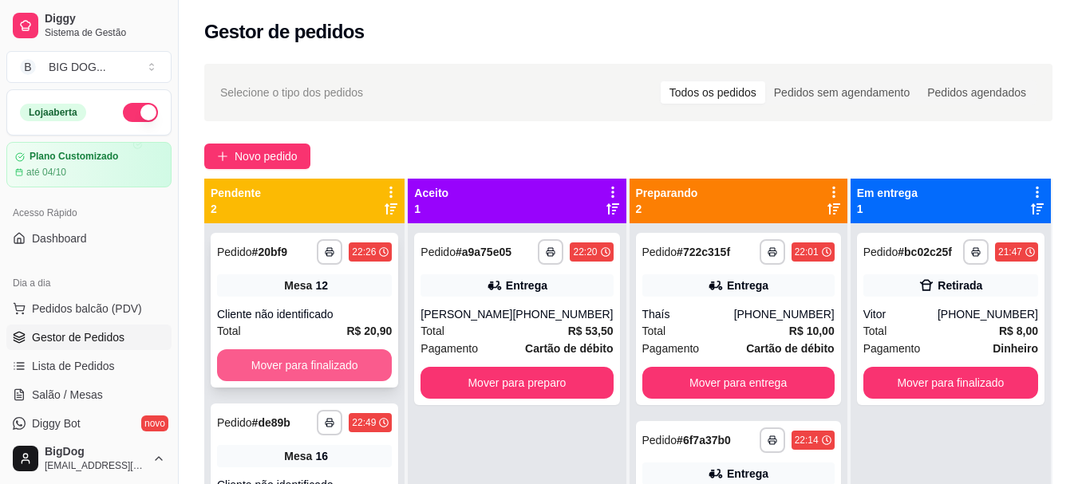
click at [296, 361] on button "Mover para finalizado" at bounding box center [304, 366] width 175 height 32
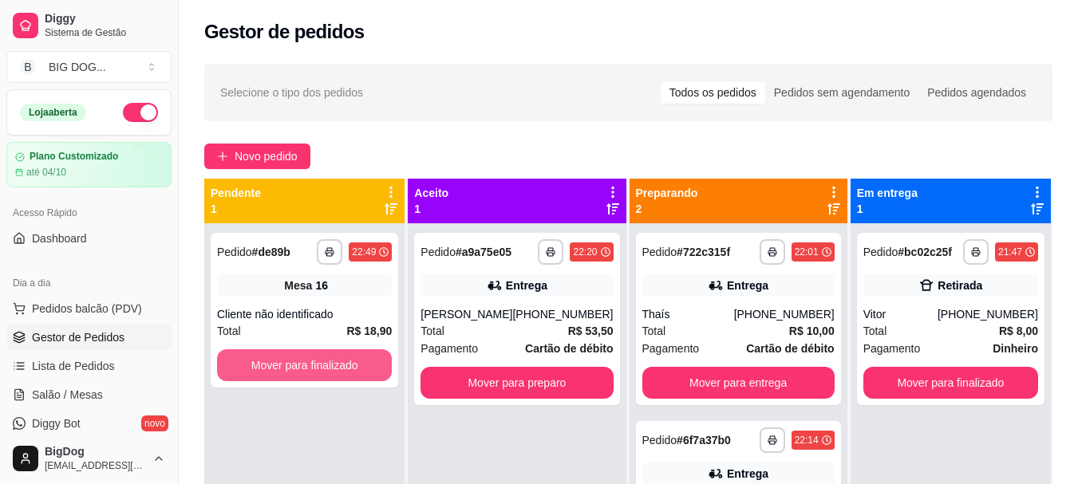
click at [296, 361] on button "Mover para finalizado" at bounding box center [304, 366] width 175 height 32
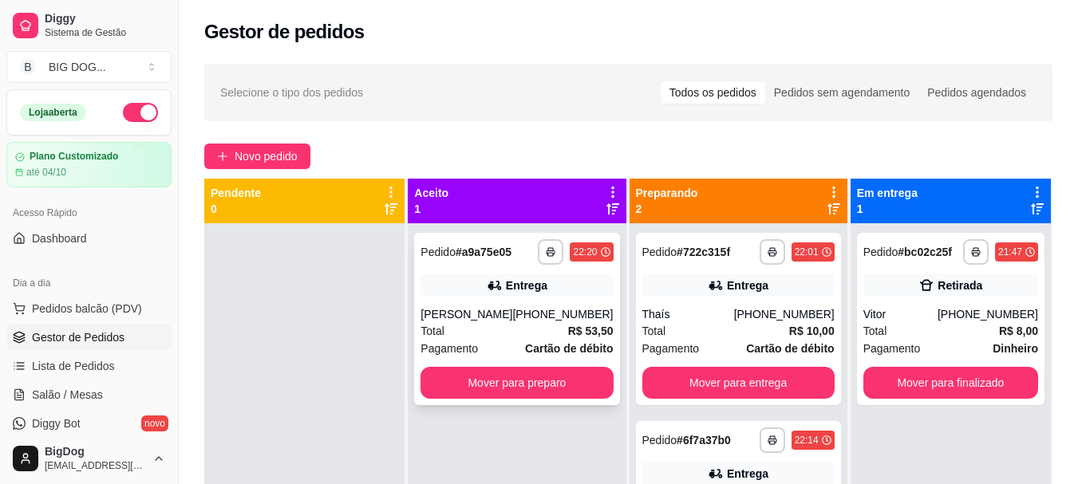
click at [495, 328] on div "Total R$ 53,50" at bounding box center [517, 331] width 192 height 18
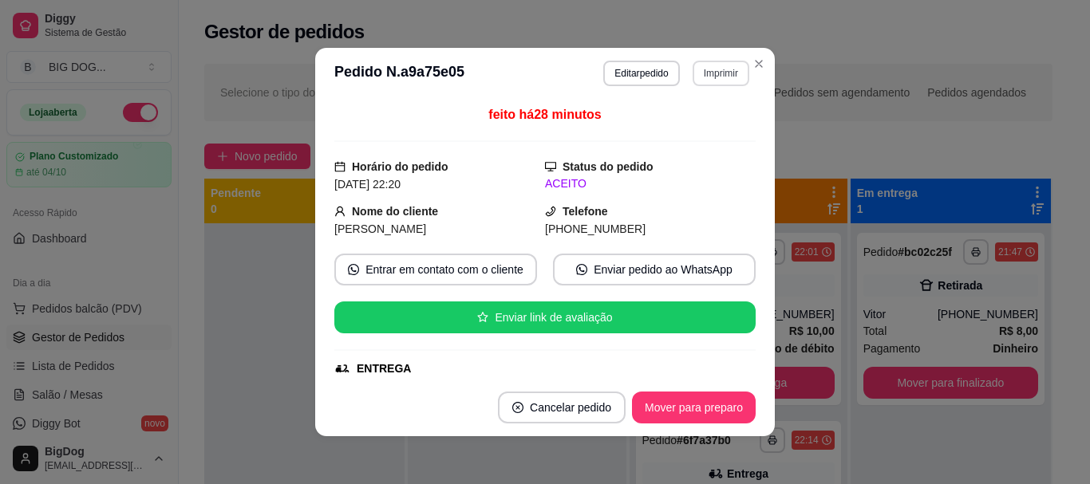
click at [714, 75] on button "Imprimir" at bounding box center [721, 74] width 57 height 26
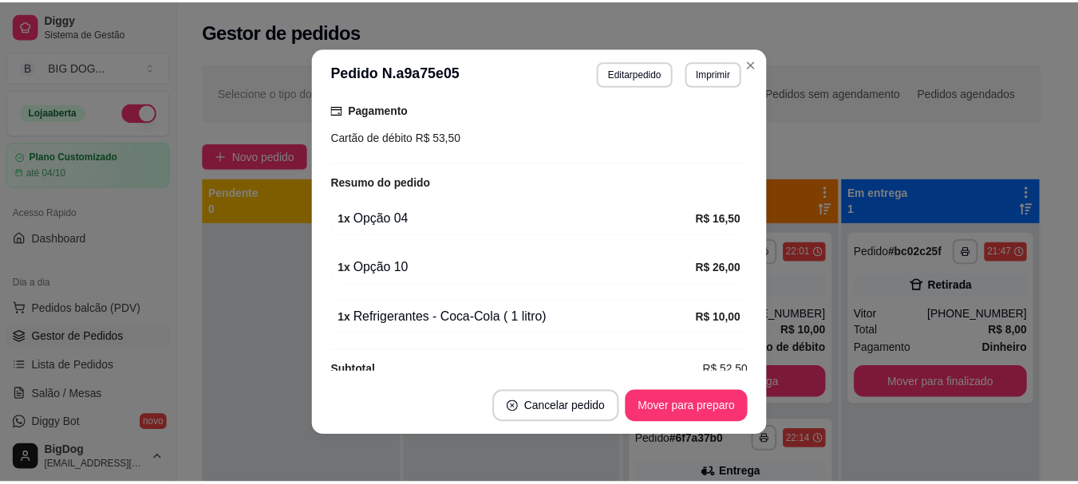
scroll to position [471, 0]
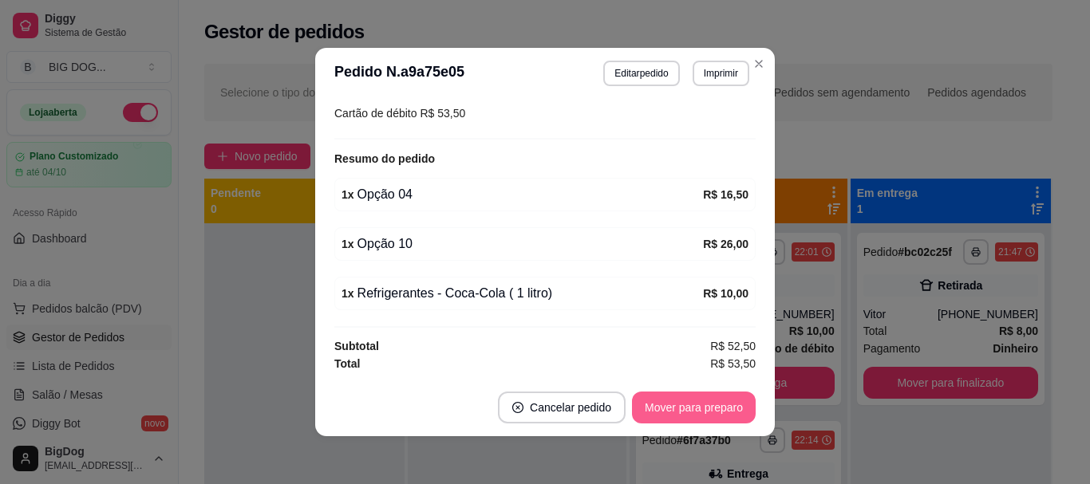
click at [674, 417] on button "Mover para preparo" at bounding box center [694, 408] width 124 height 32
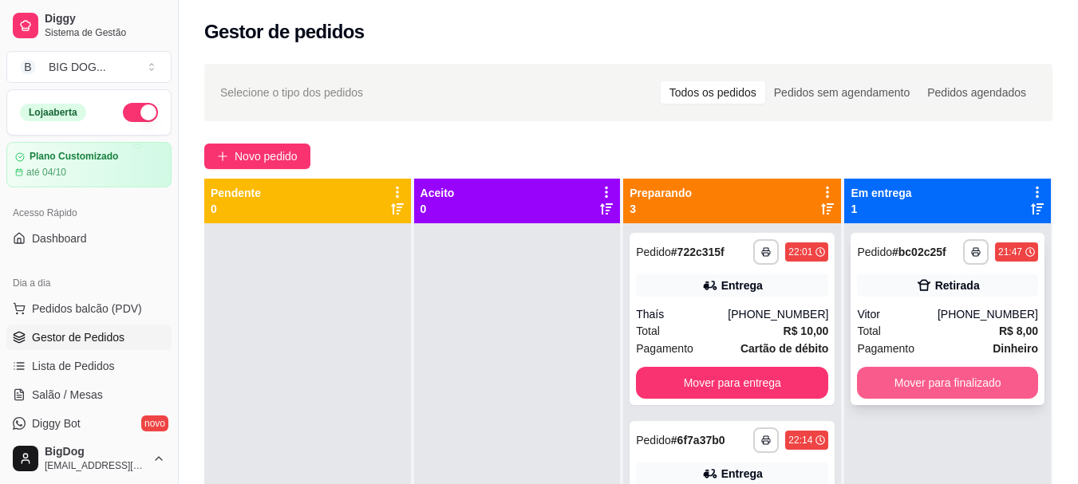
click at [921, 373] on button "Mover para finalizado" at bounding box center [947, 383] width 181 height 32
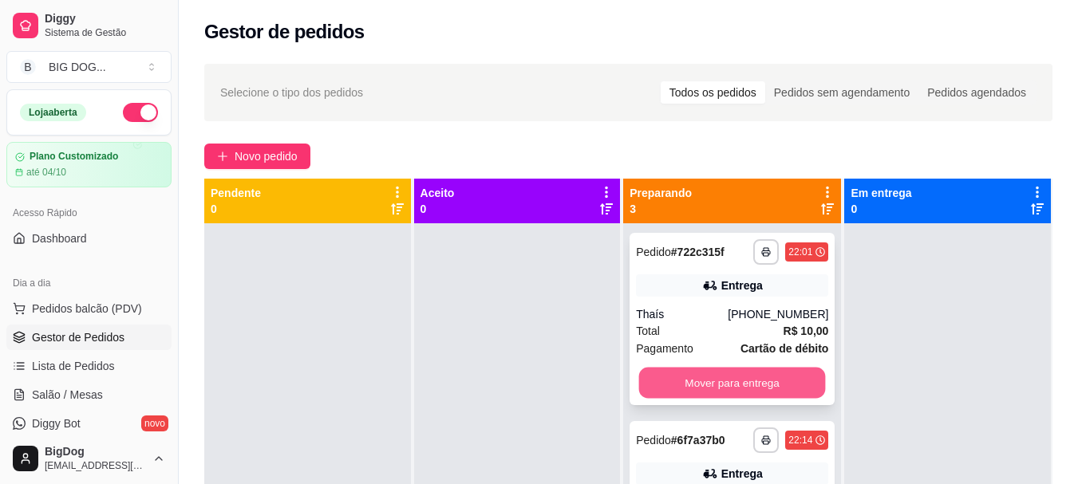
click at [793, 386] on button "Mover para entrega" at bounding box center [732, 383] width 187 height 31
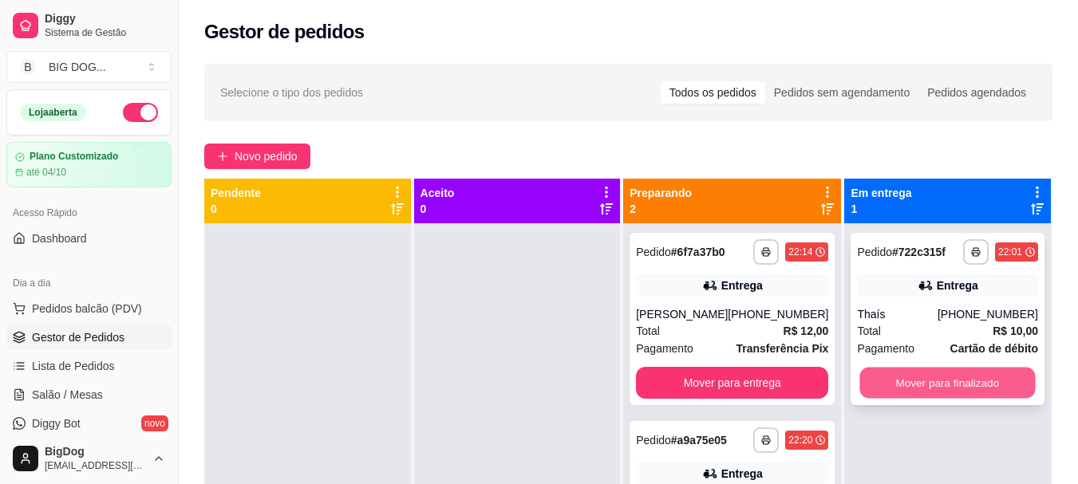
click at [914, 388] on button "Mover para finalizado" at bounding box center [948, 383] width 176 height 31
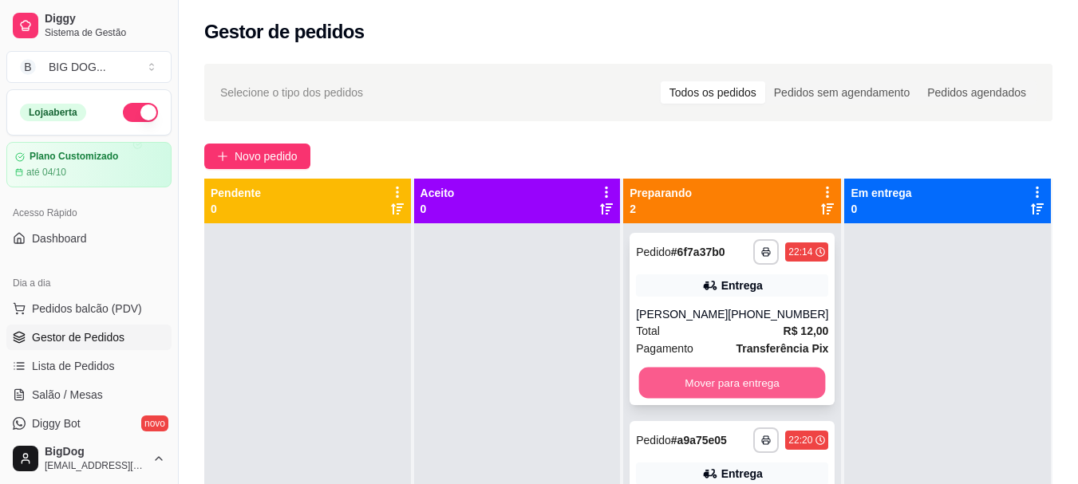
click at [797, 386] on button "Mover para entrega" at bounding box center [732, 383] width 187 height 31
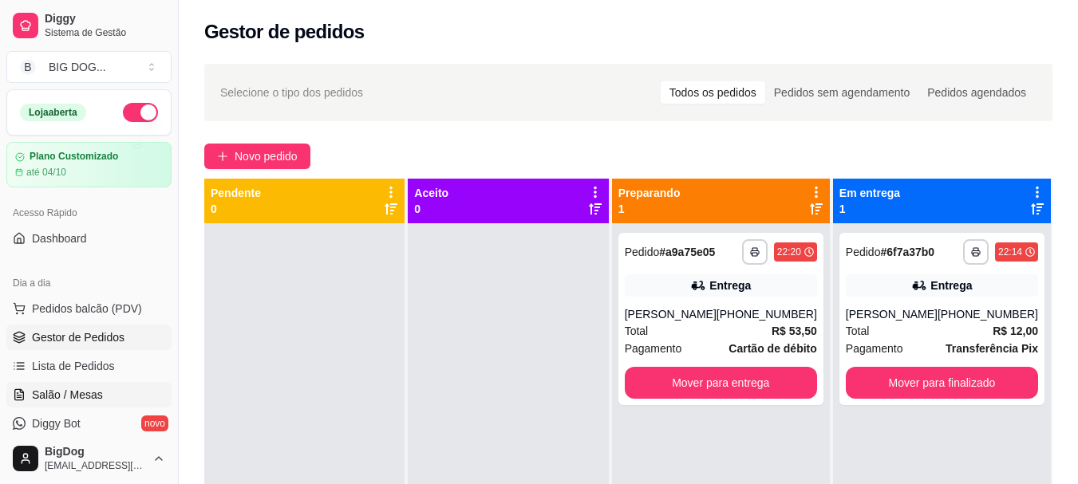
click at [57, 393] on span "Salão / Mesas" at bounding box center [67, 395] width 71 height 16
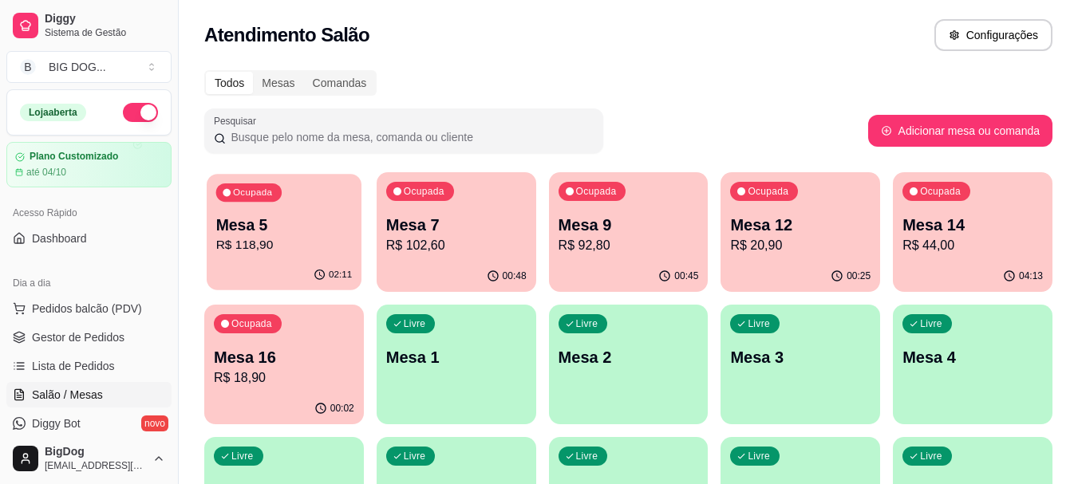
click at [256, 209] on div "Ocupada Mesa 5 R$ 118,90" at bounding box center [284, 217] width 155 height 86
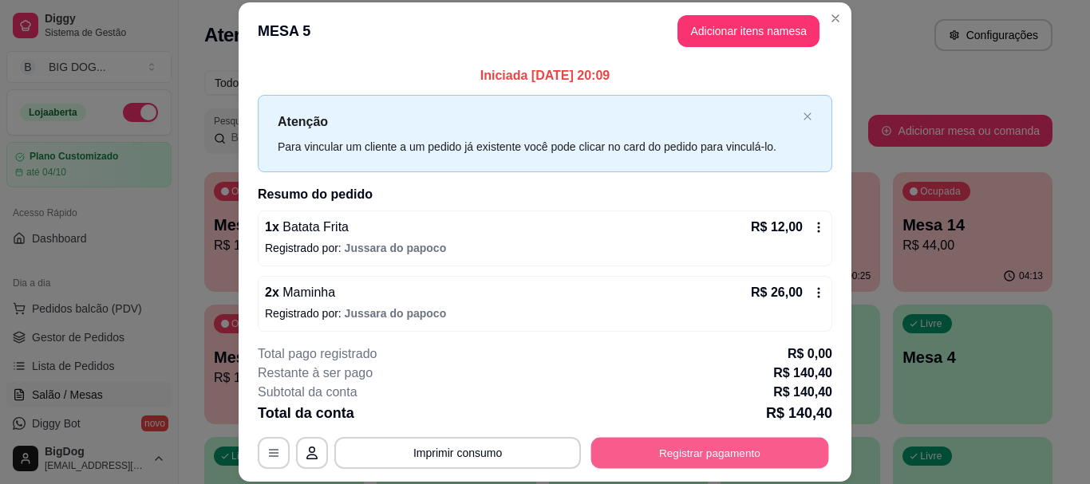
click at [699, 437] on div "**********" at bounding box center [545, 453] width 575 height 32
click at [699, 457] on button "Registrar pagamento" at bounding box center [710, 453] width 238 height 31
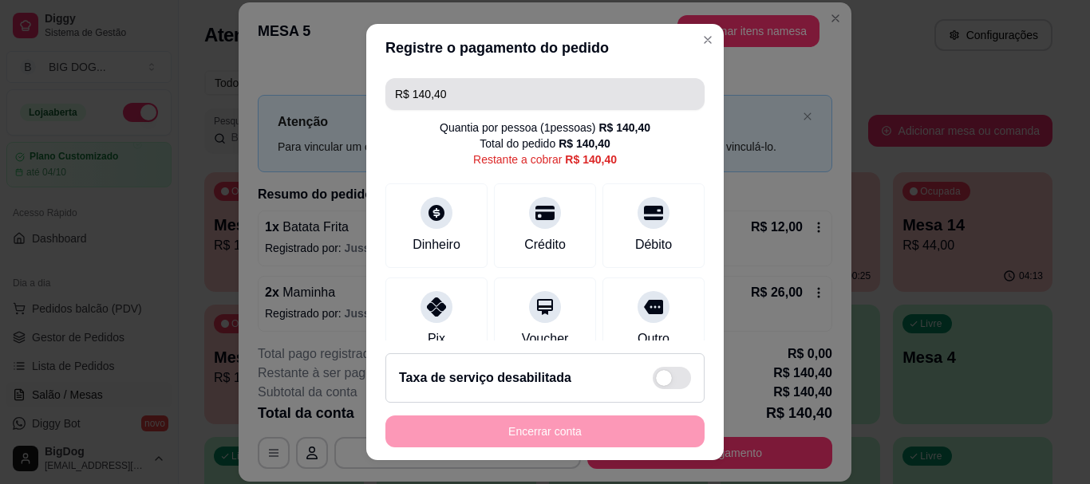
click at [544, 86] on input "R$ 140,40" at bounding box center [545, 94] width 300 height 32
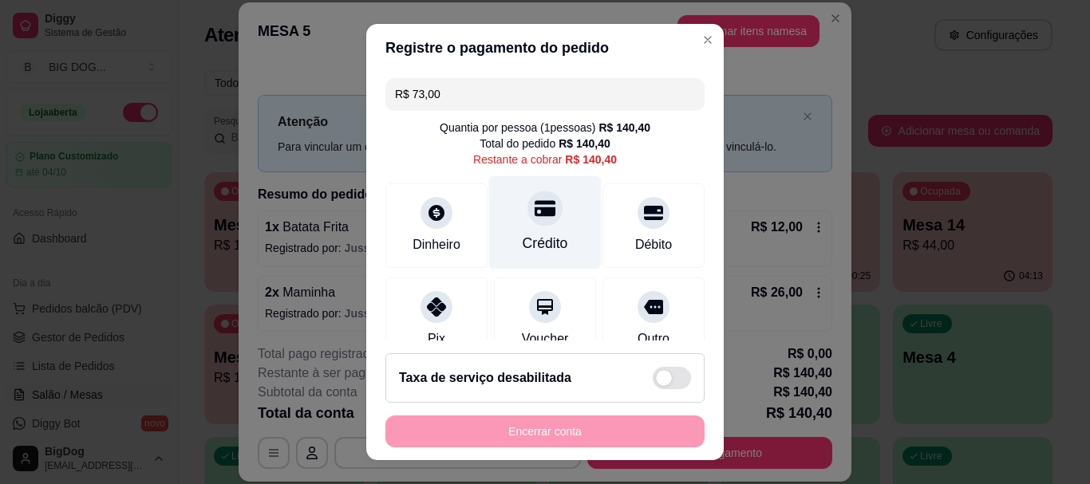
click at [540, 219] on div at bounding box center [545, 209] width 35 height 35
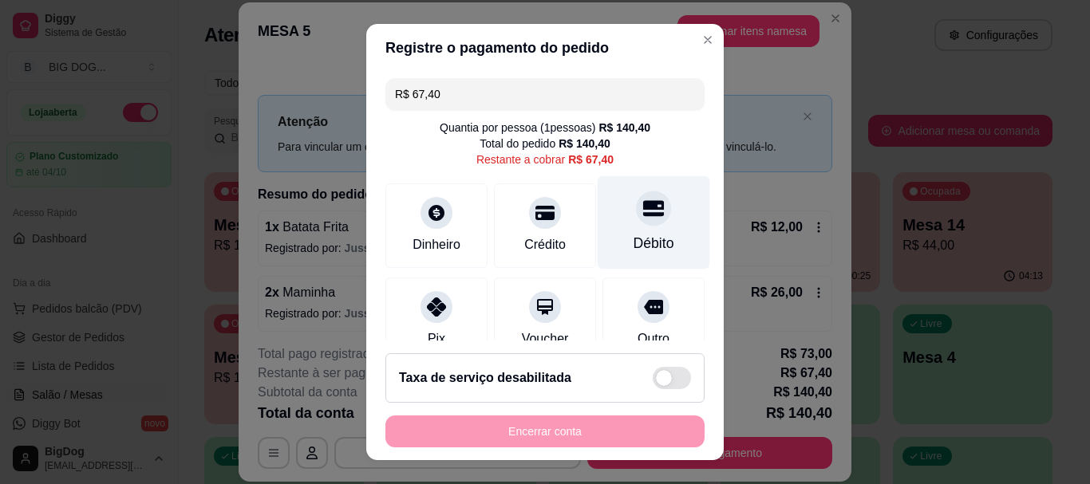
click at [608, 230] on div "Débito" at bounding box center [654, 222] width 113 height 93
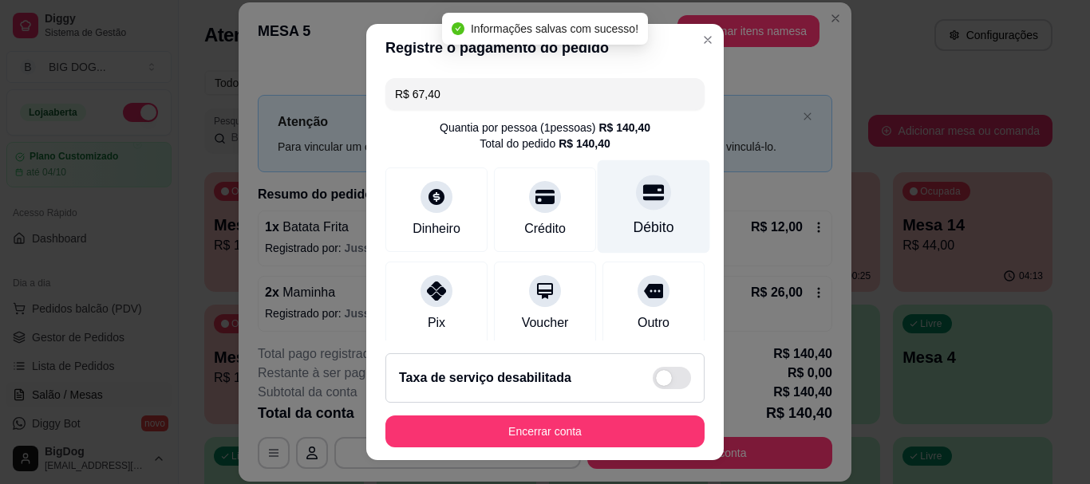
type input "R$ 0,00"
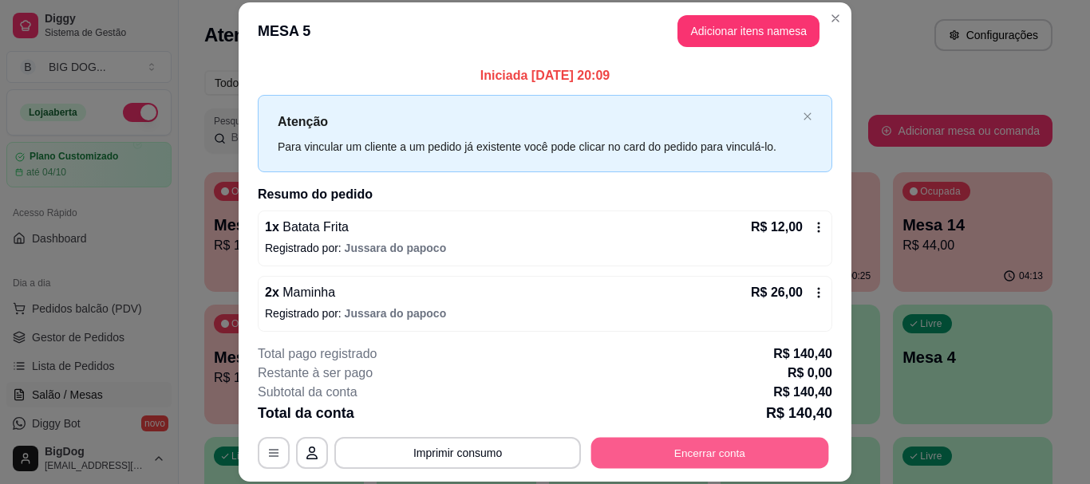
click at [676, 454] on button "Encerrar conta" at bounding box center [710, 453] width 238 height 31
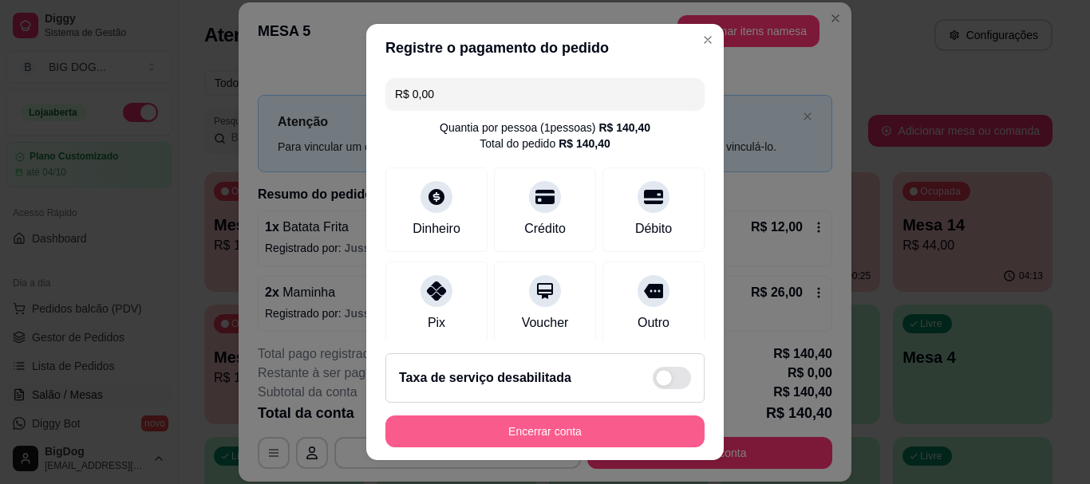
click at [569, 429] on button "Encerrar conta" at bounding box center [545, 432] width 319 height 32
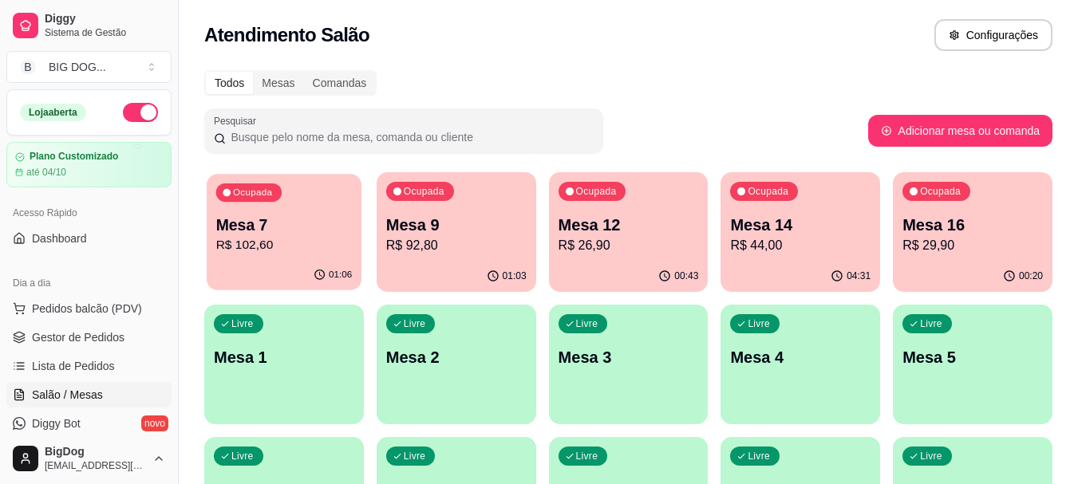
click at [263, 240] on p "R$ 102,60" at bounding box center [284, 245] width 136 height 18
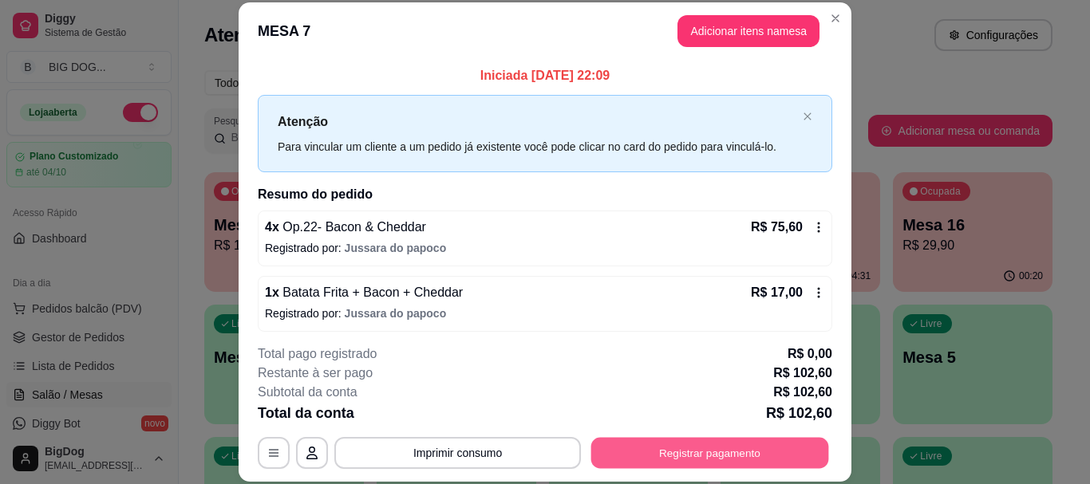
click at [623, 465] on button "Registrar pagamento" at bounding box center [710, 453] width 238 height 31
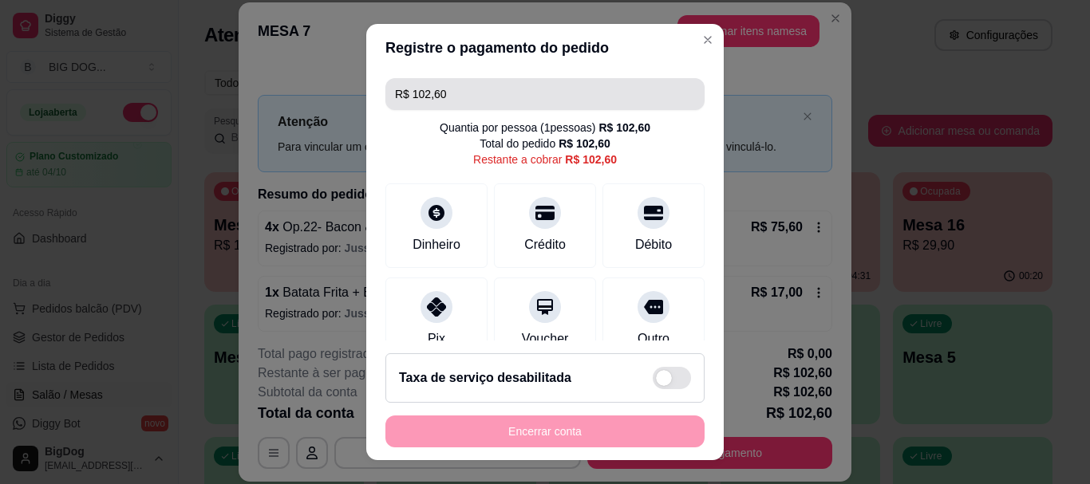
click at [520, 101] on input "R$ 102,60" at bounding box center [545, 94] width 300 height 32
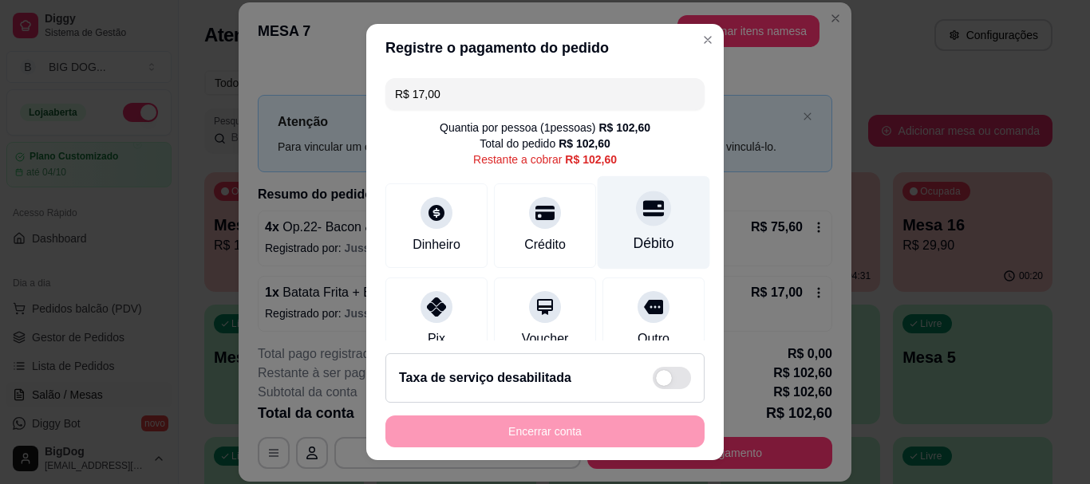
click at [636, 224] on div at bounding box center [653, 209] width 35 height 35
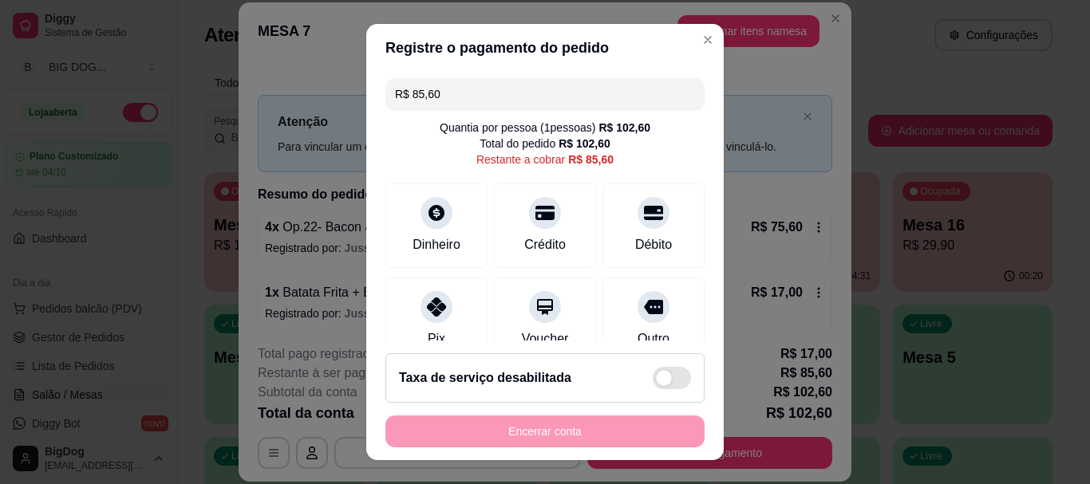
click at [478, 86] on input "R$ 85,60" at bounding box center [545, 94] width 300 height 32
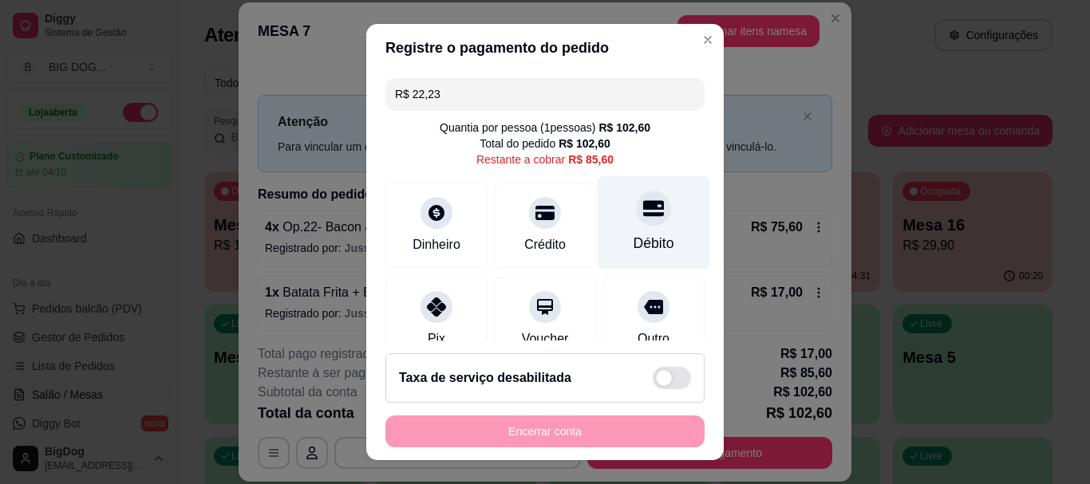
click at [636, 223] on div at bounding box center [653, 209] width 35 height 35
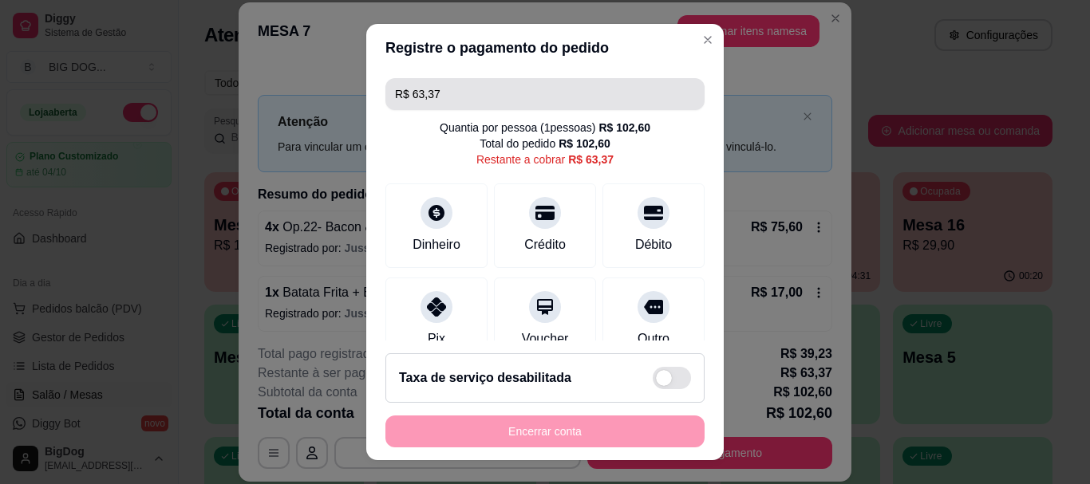
click at [517, 96] on input "R$ 63,37" at bounding box center [545, 94] width 300 height 32
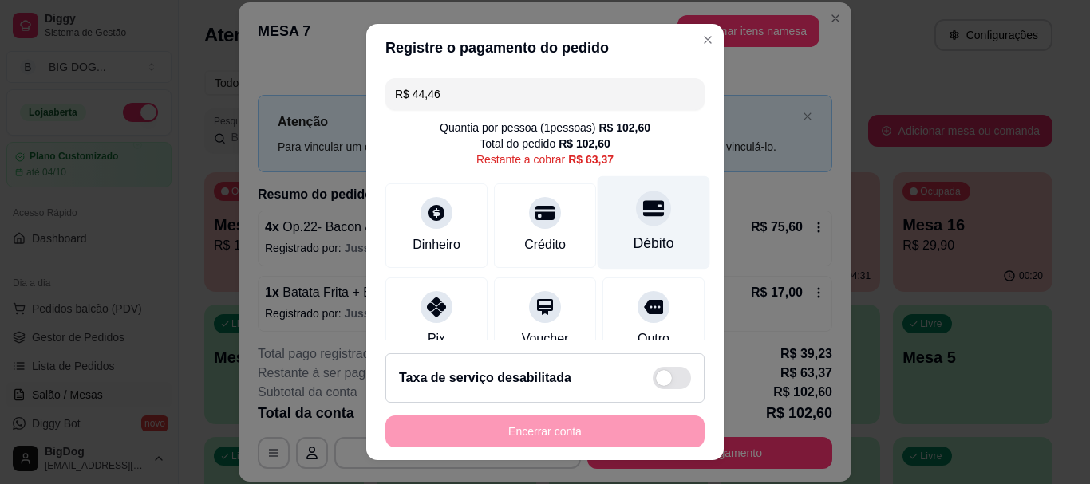
click at [635, 228] on div "Débito" at bounding box center [654, 222] width 113 height 93
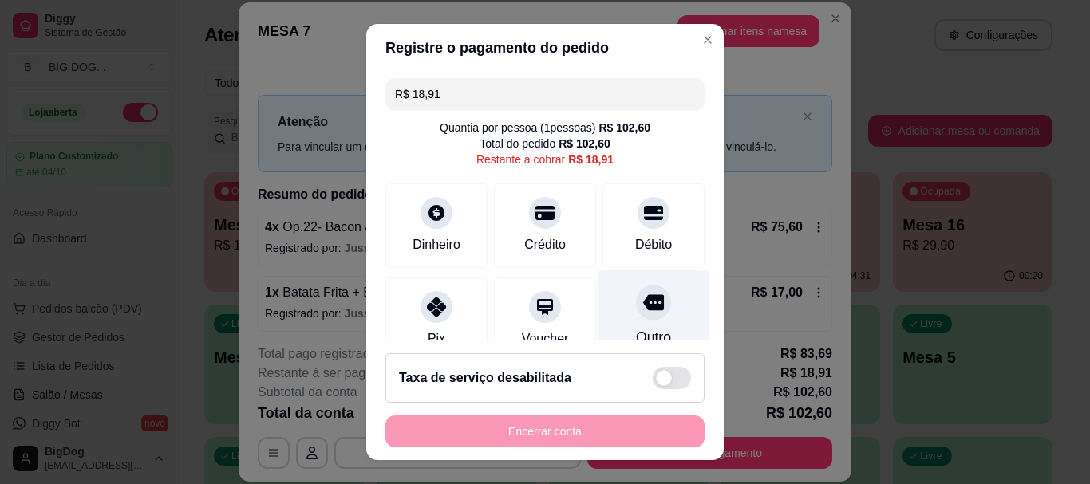
click at [631, 321] on div "Outro" at bounding box center [654, 317] width 113 height 93
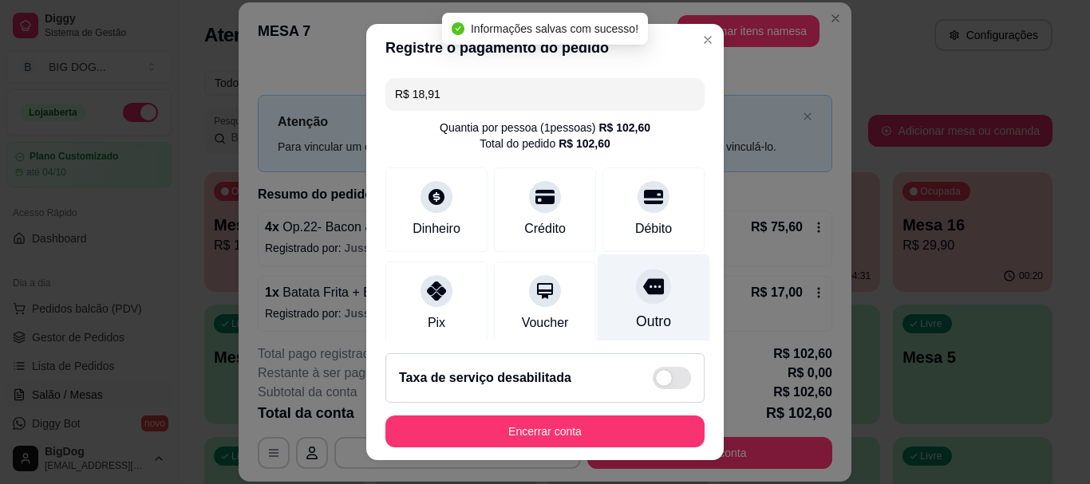
type input "R$ 0,00"
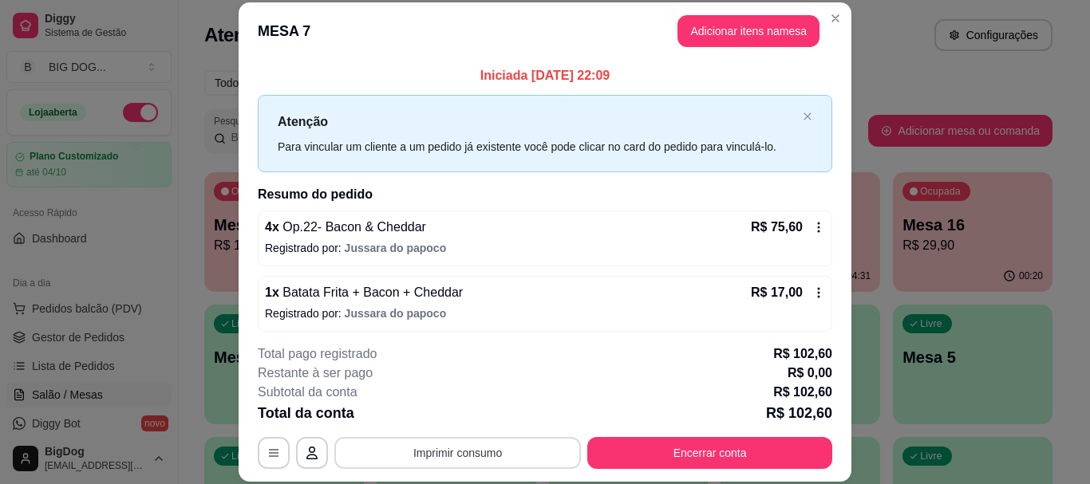
click at [476, 452] on button "Imprimir consumo" at bounding box center [457, 453] width 247 height 32
click at [474, 421] on button "IMPRESSORA" at bounding box center [457, 416] width 112 height 25
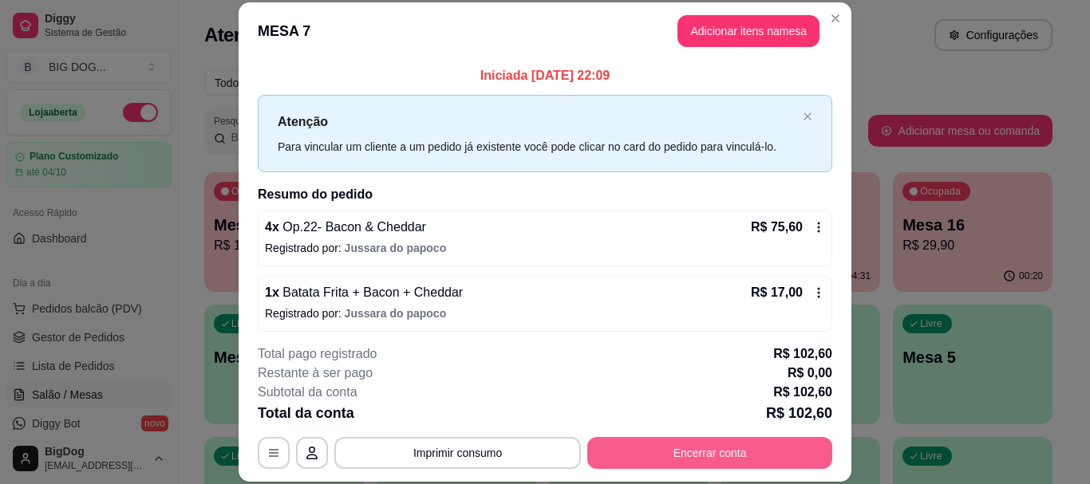
click at [650, 465] on button "Encerrar conta" at bounding box center [709, 453] width 245 height 32
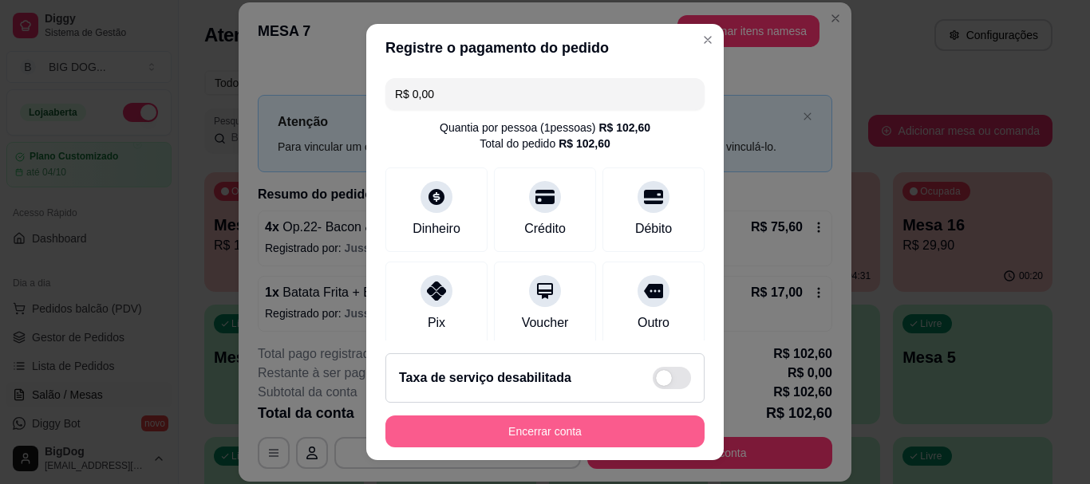
click at [581, 417] on button "Encerrar conta" at bounding box center [545, 432] width 319 height 32
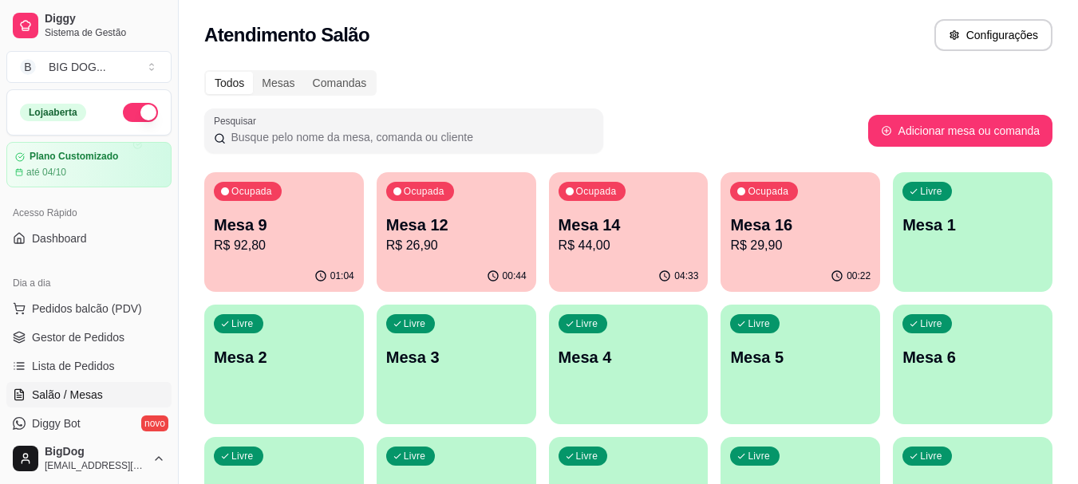
click at [251, 230] on p "Mesa 9" at bounding box center [284, 225] width 140 height 22
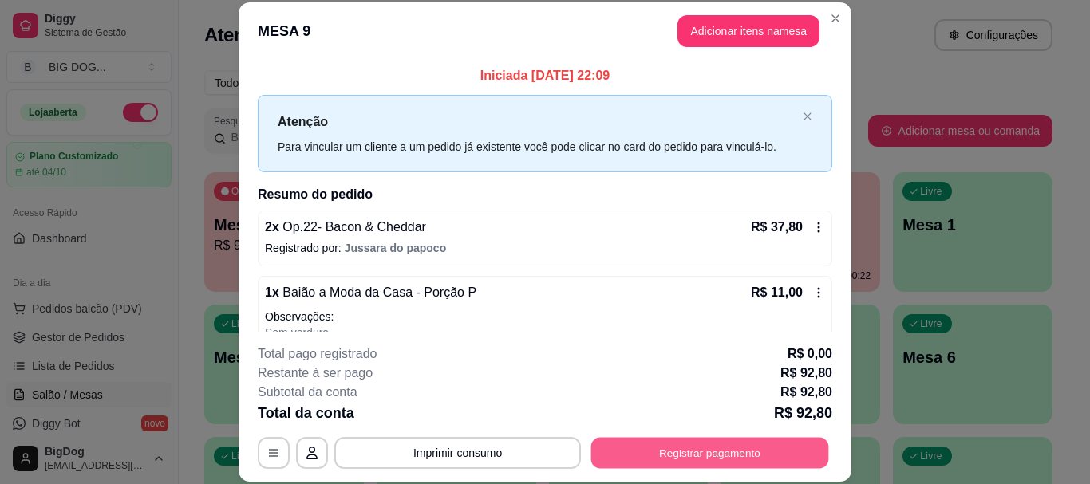
click at [706, 461] on button "Registrar pagamento" at bounding box center [710, 453] width 238 height 31
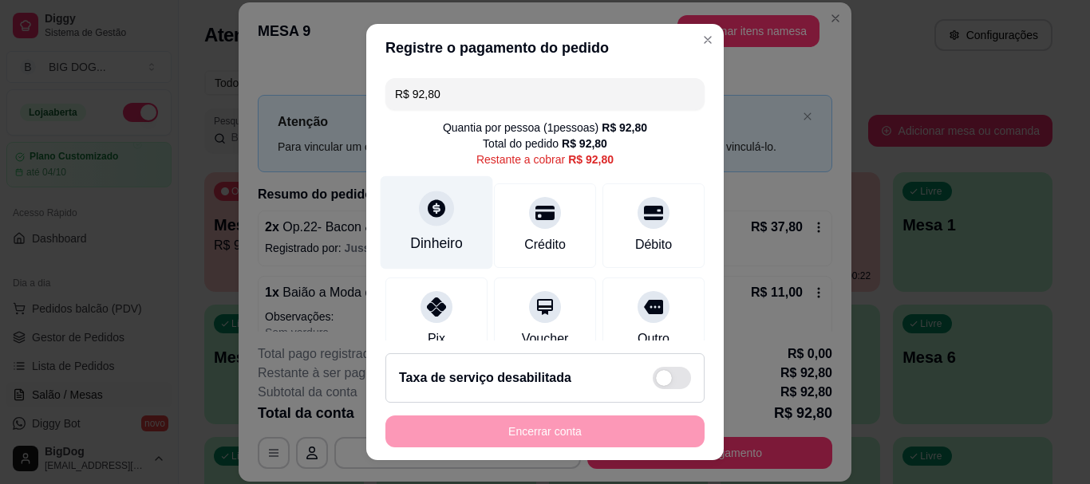
click at [431, 218] on icon at bounding box center [436, 209] width 21 height 21
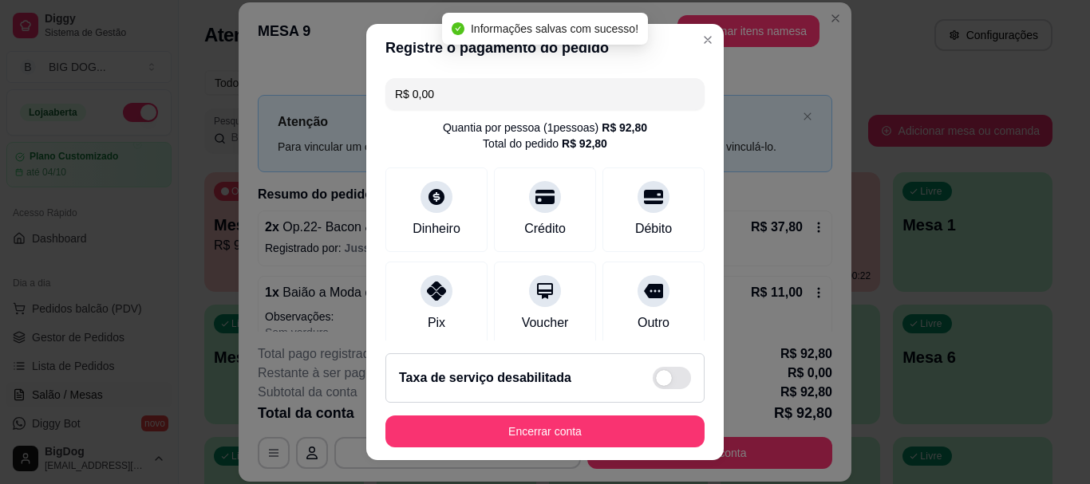
type input "R$ 0,00"
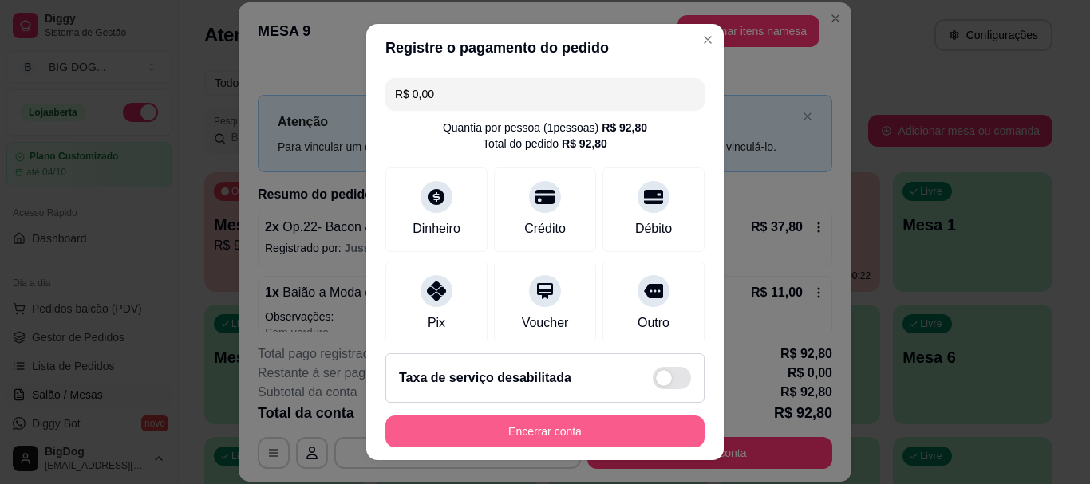
click at [596, 433] on button "Encerrar conta" at bounding box center [545, 432] width 319 height 32
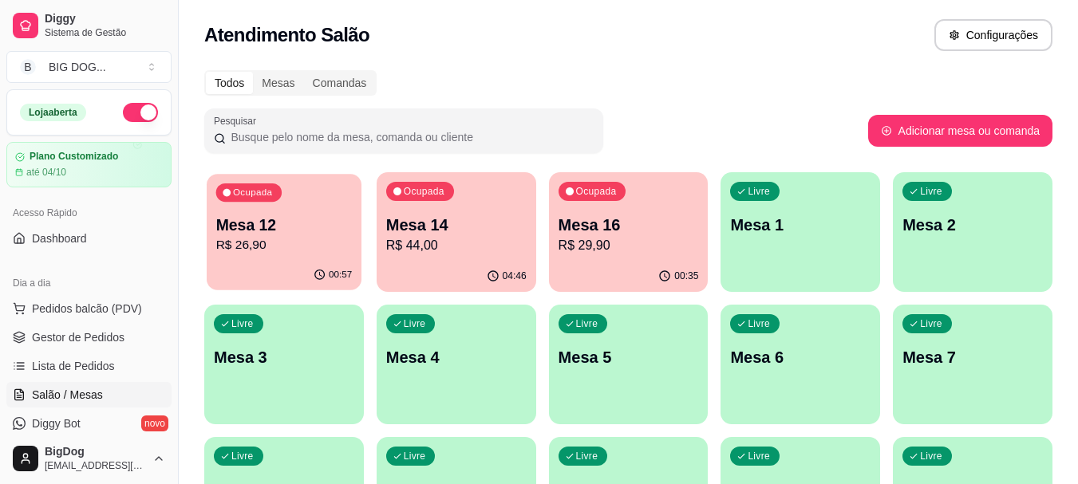
click at [287, 254] on p "R$ 26,90" at bounding box center [284, 245] width 136 height 18
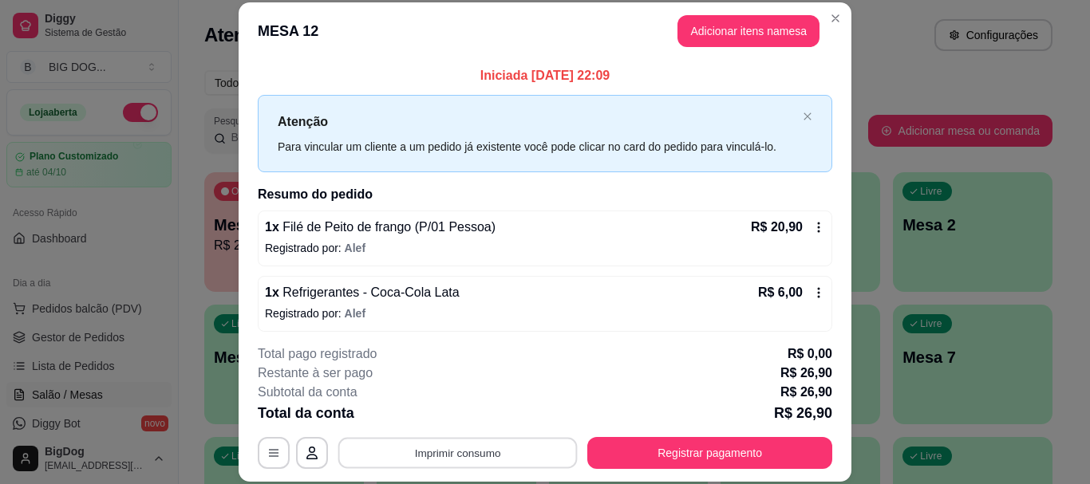
click at [443, 461] on button "Imprimir consumo" at bounding box center [457, 453] width 239 height 31
click at [461, 426] on button "IMPRESSORA" at bounding box center [457, 416] width 112 height 25
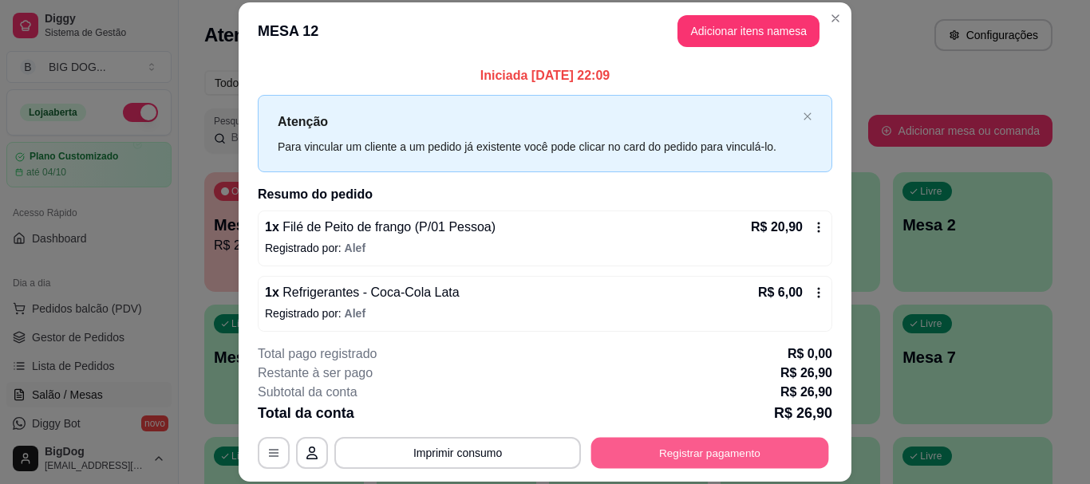
click at [646, 444] on button "Registrar pagamento" at bounding box center [710, 453] width 238 height 31
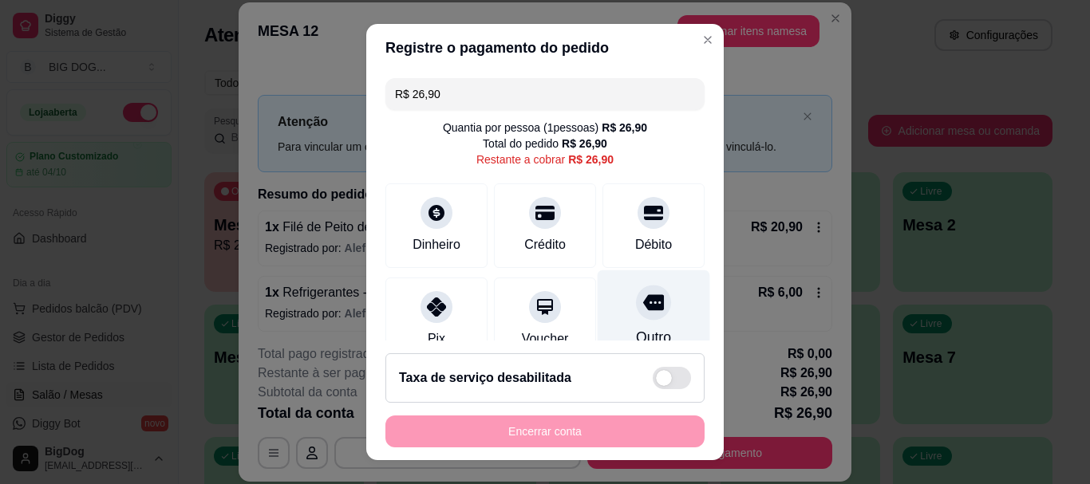
click at [643, 305] on icon at bounding box center [653, 303] width 21 height 16
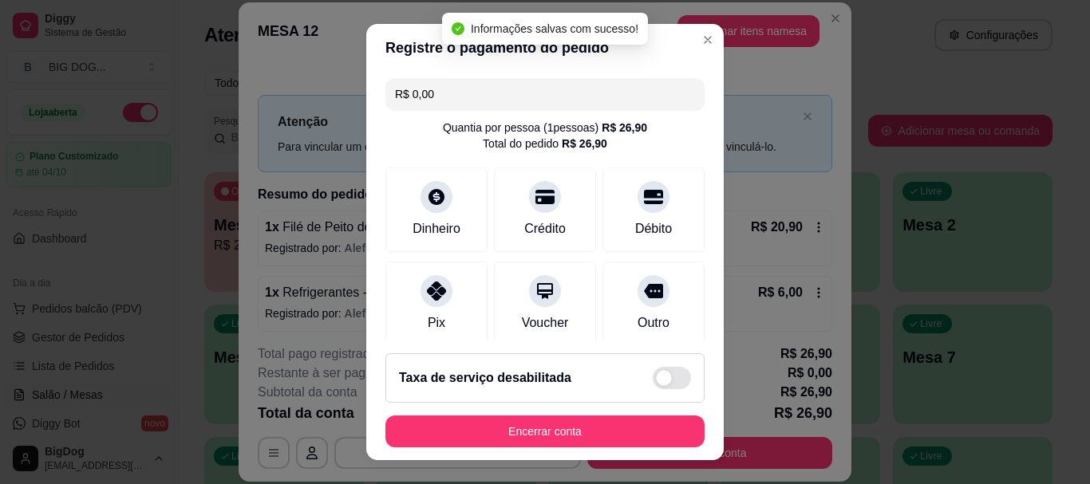
type input "R$ 0,00"
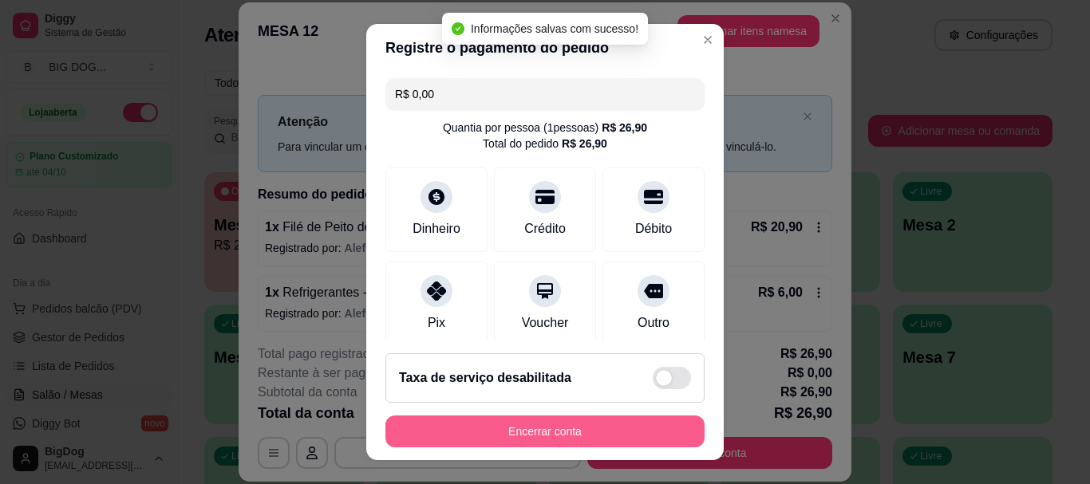
click at [609, 423] on button "Encerrar conta" at bounding box center [545, 432] width 319 height 32
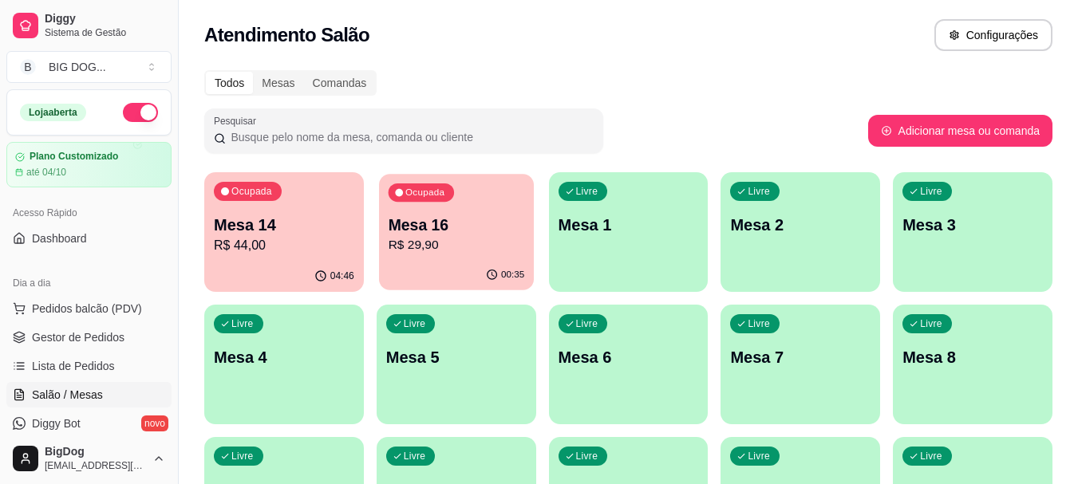
click at [473, 223] on p "Mesa 16" at bounding box center [456, 226] width 136 height 22
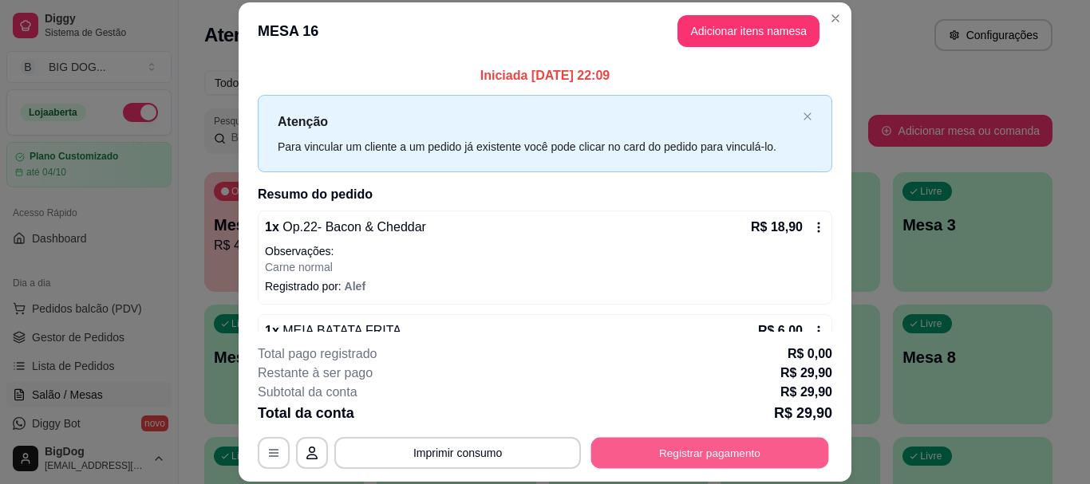
click at [678, 468] on button "Registrar pagamento" at bounding box center [710, 453] width 238 height 31
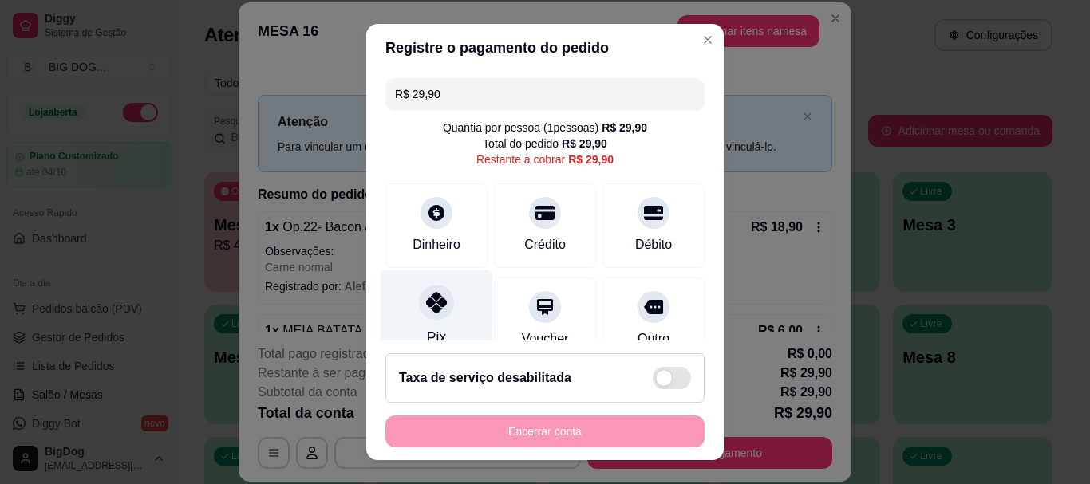
click at [441, 300] on div at bounding box center [436, 303] width 35 height 35
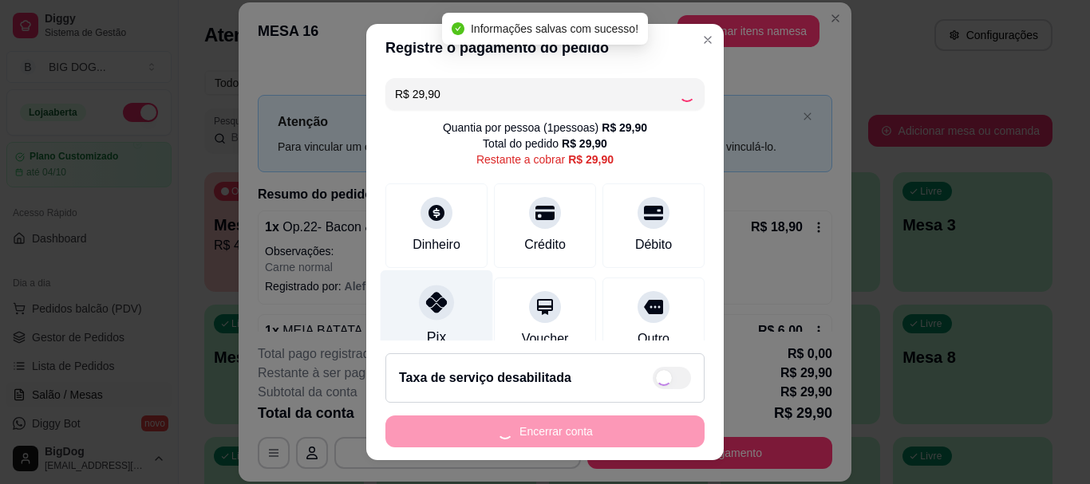
type input "R$ 0,00"
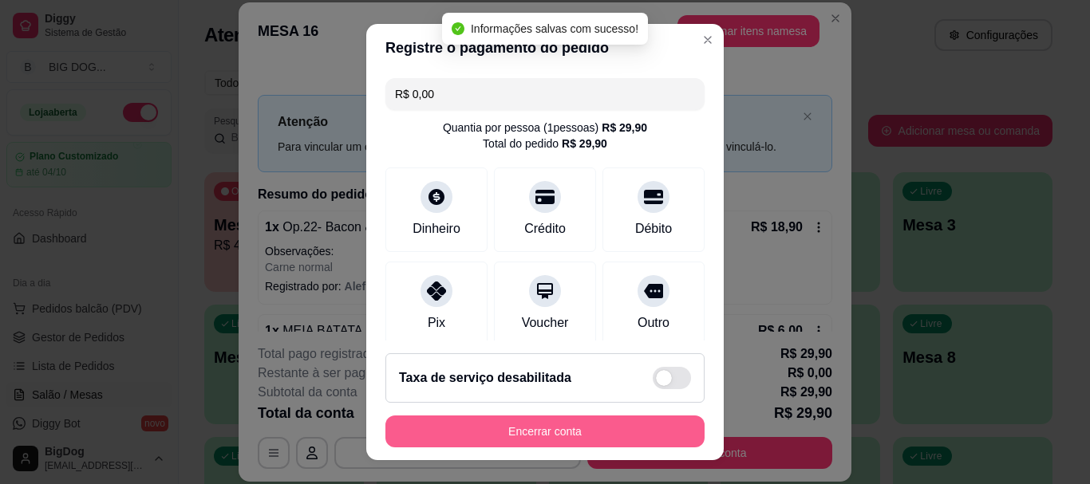
click at [480, 440] on button "Encerrar conta" at bounding box center [545, 432] width 319 height 32
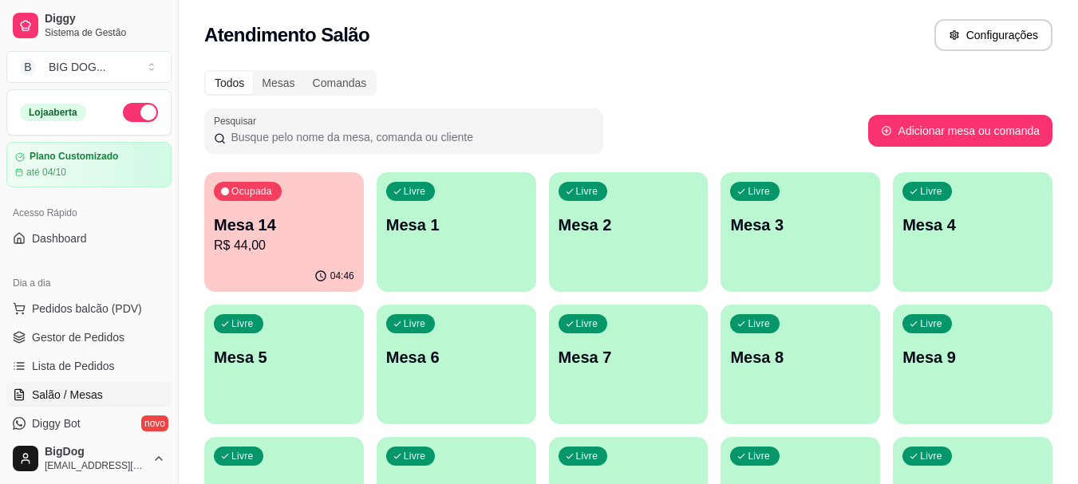
click at [251, 215] on p "Mesa 14" at bounding box center [284, 225] width 140 height 22
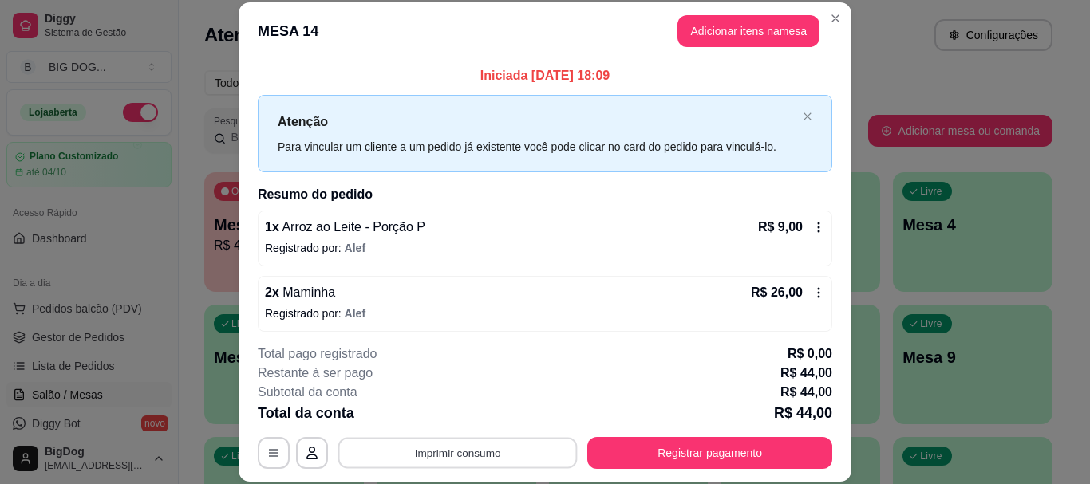
click at [461, 440] on button "Imprimir consumo" at bounding box center [457, 453] width 239 height 31
click at [477, 413] on button "IMPRESSORA" at bounding box center [457, 416] width 112 height 25
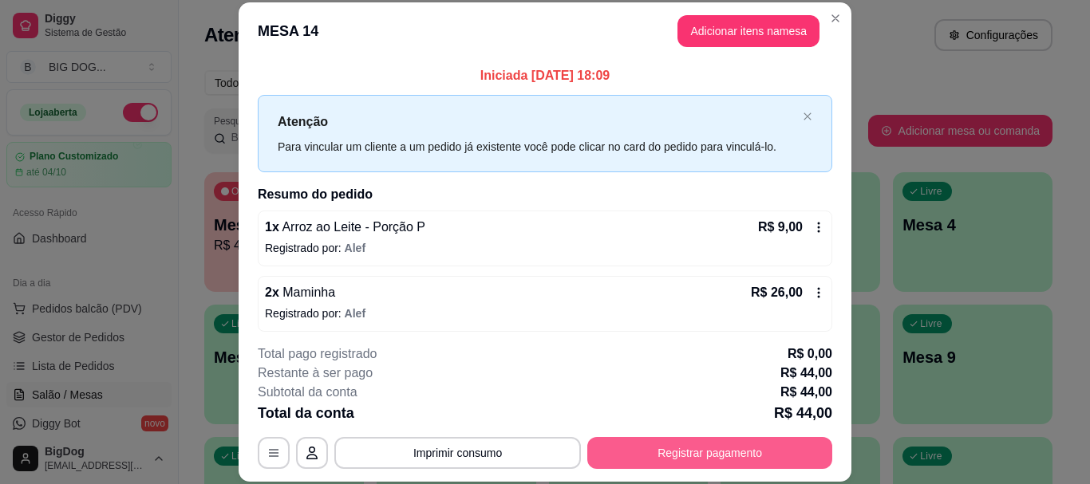
click at [685, 445] on button "Registrar pagamento" at bounding box center [709, 453] width 245 height 32
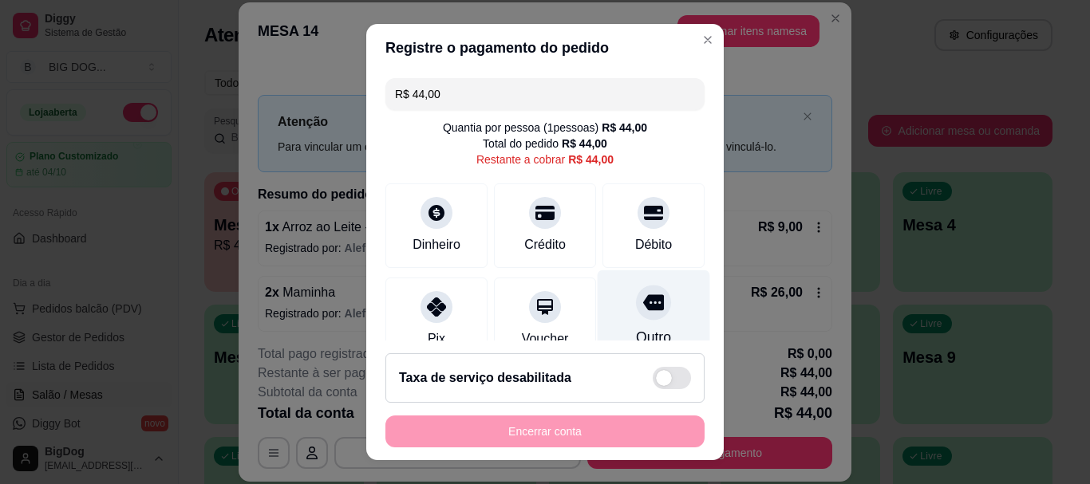
click at [647, 305] on div "Outro" at bounding box center [654, 317] width 113 height 93
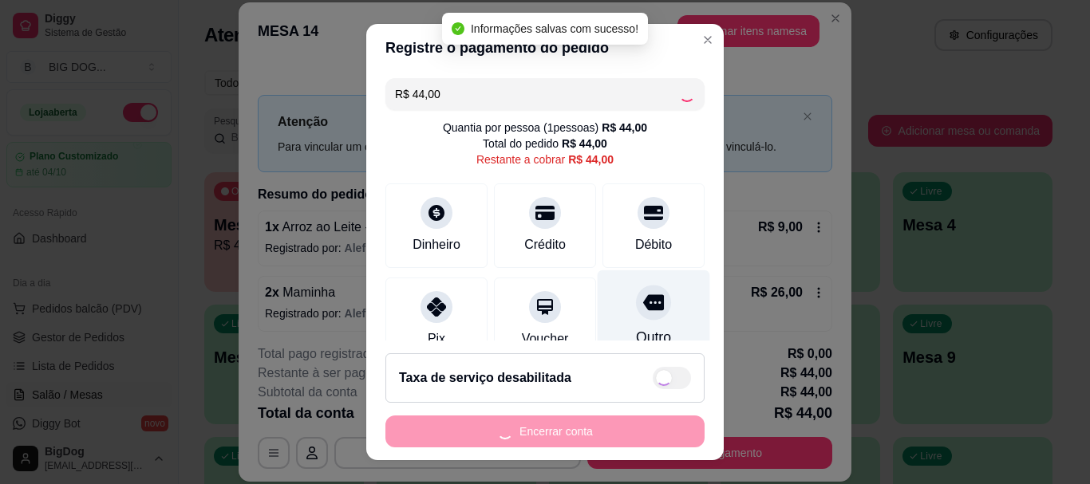
type input "R$ 0,00"
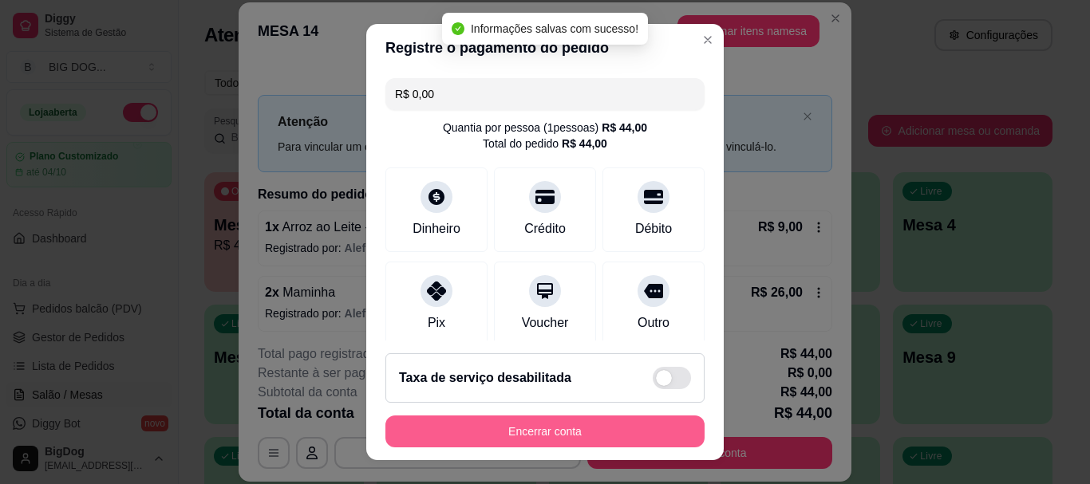
click at [544, 427] on button "Encerrar conta" at bounding box center [545, 432] width 319 height 32
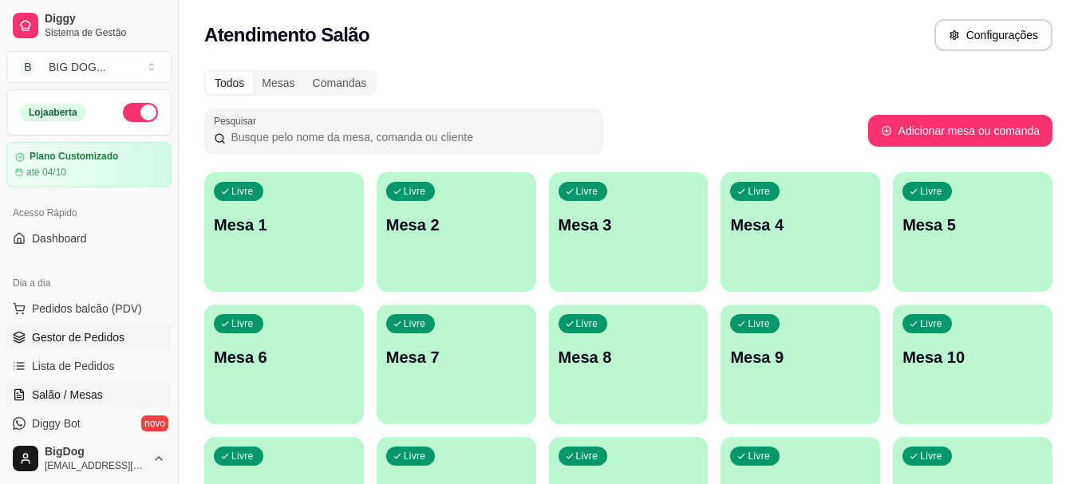
click at [119, 338] on span "Gestor de Pedidos" at bounding box center [78, 338] width 93 height 16
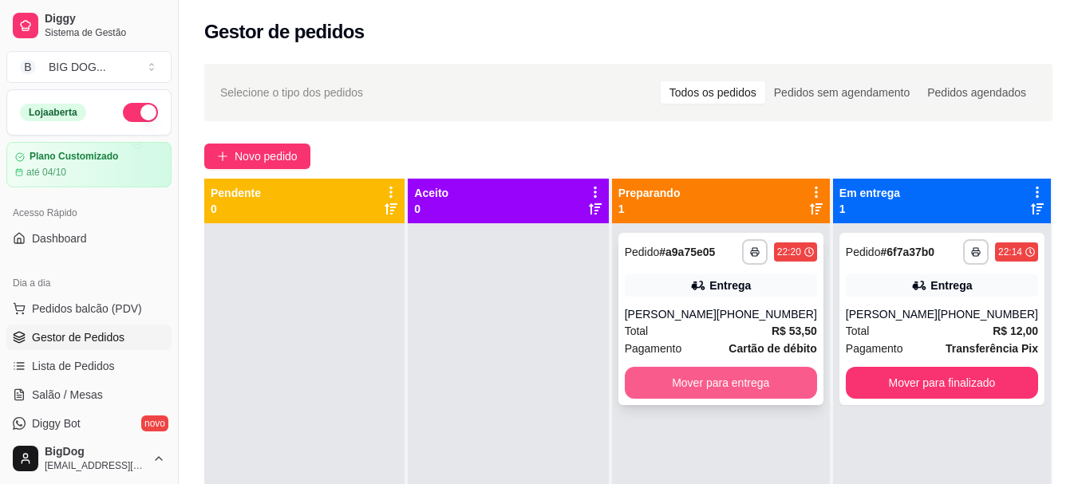
click at [687, 389] on button "Mover para entrega" at bounding box center [721, 383] width 192 height 32
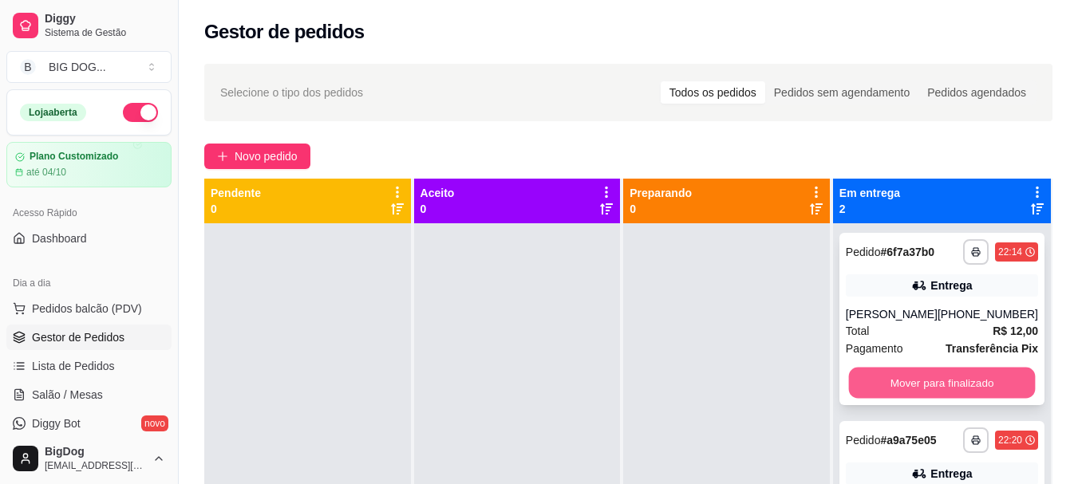
click at [947, 369] on button "Mover para finalizado" at bounding box center [941, 383] width 187 height 31
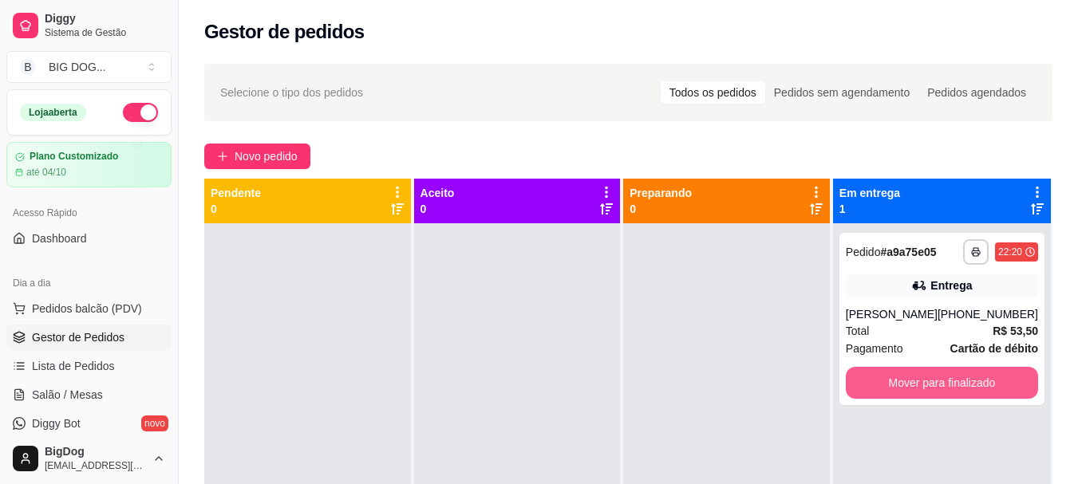
click at [947, 369] on button "Mover para finalizado" at bounding box center [942, 383] width 192 height 32
